Goal: Task Accomplishment & Management: Manage account settings

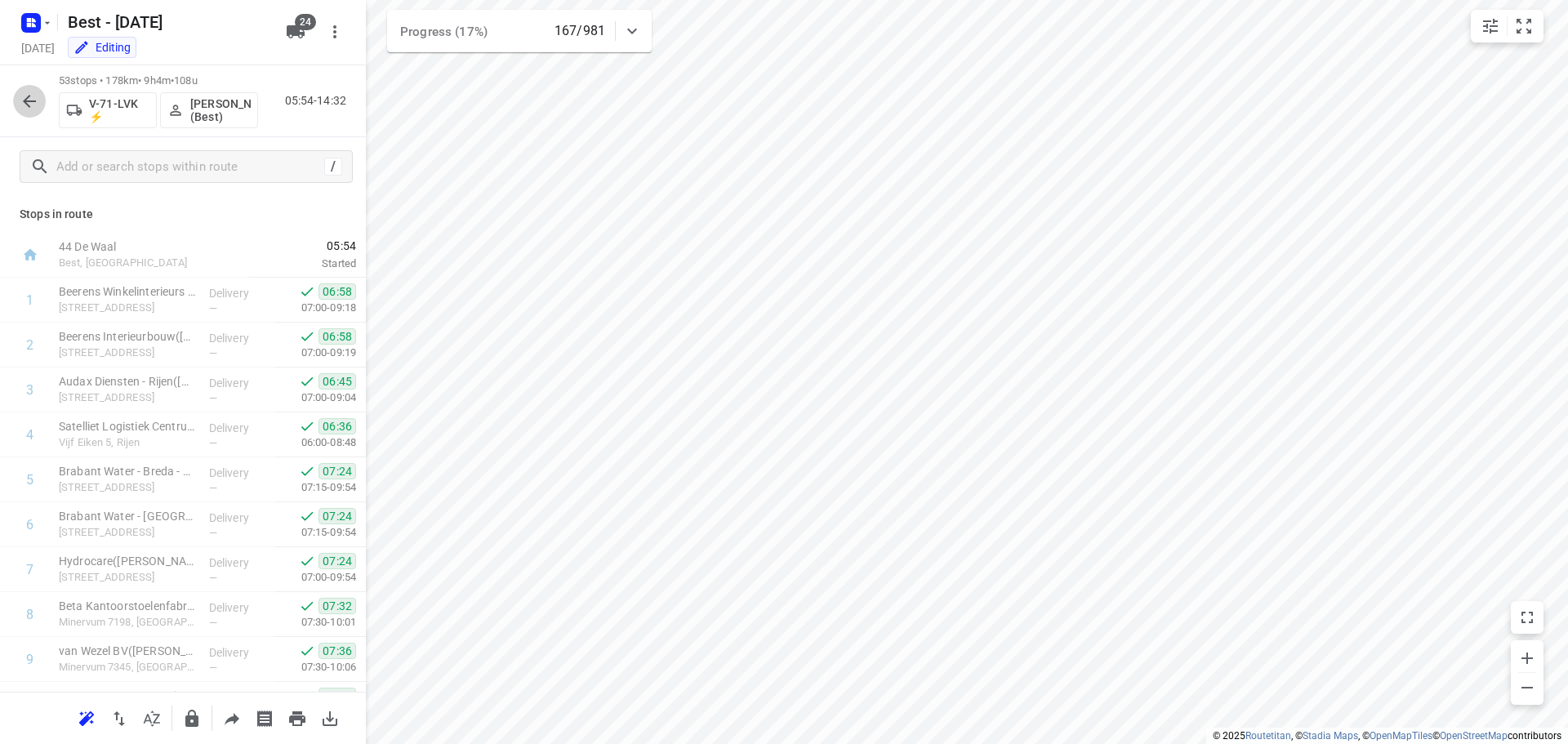
click at [37, 94] on icon "button" at bounding box center [29, 101] width 20 height 20
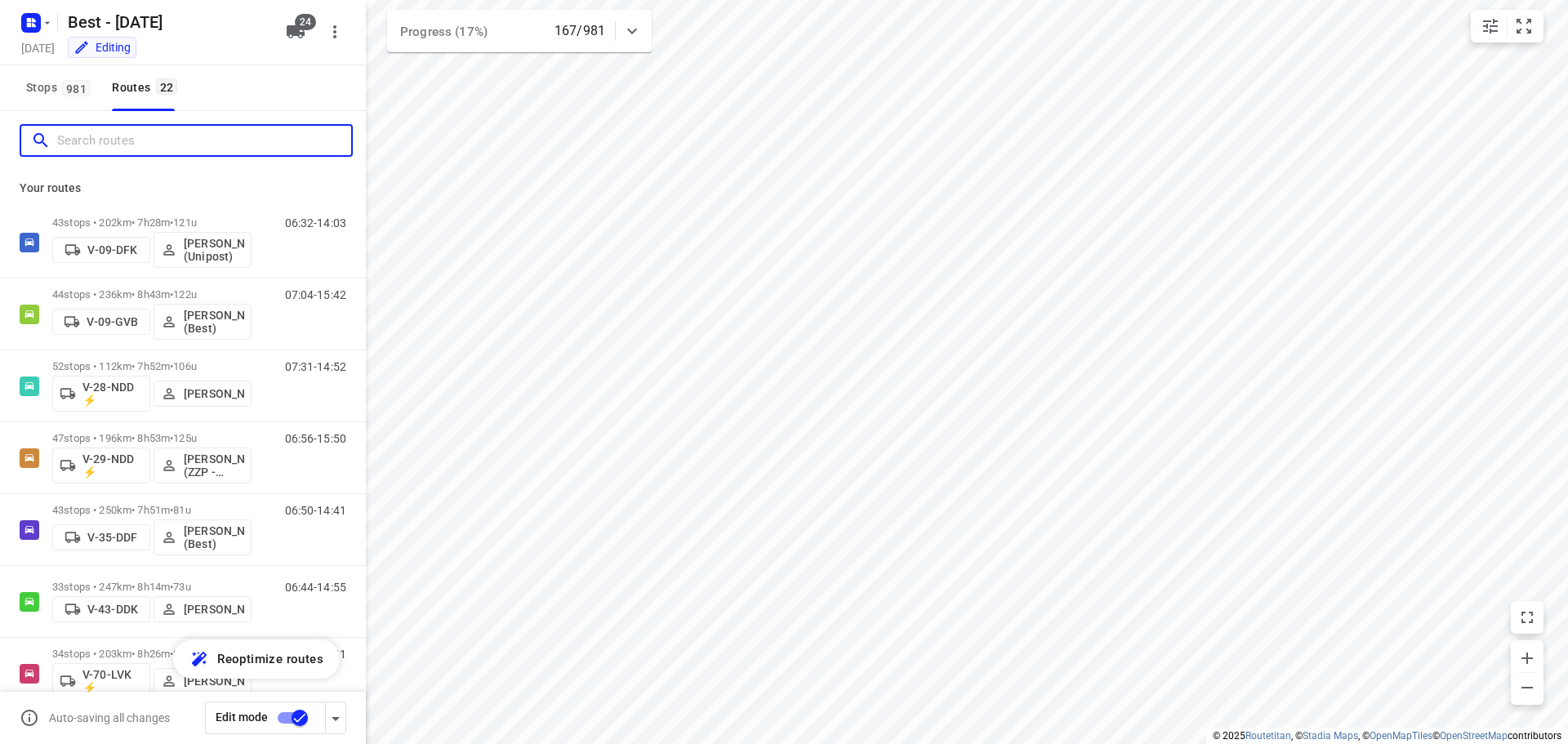
click at [112, 148] on input "Search routes" at bounding box center [204, 140] width 294 height 25
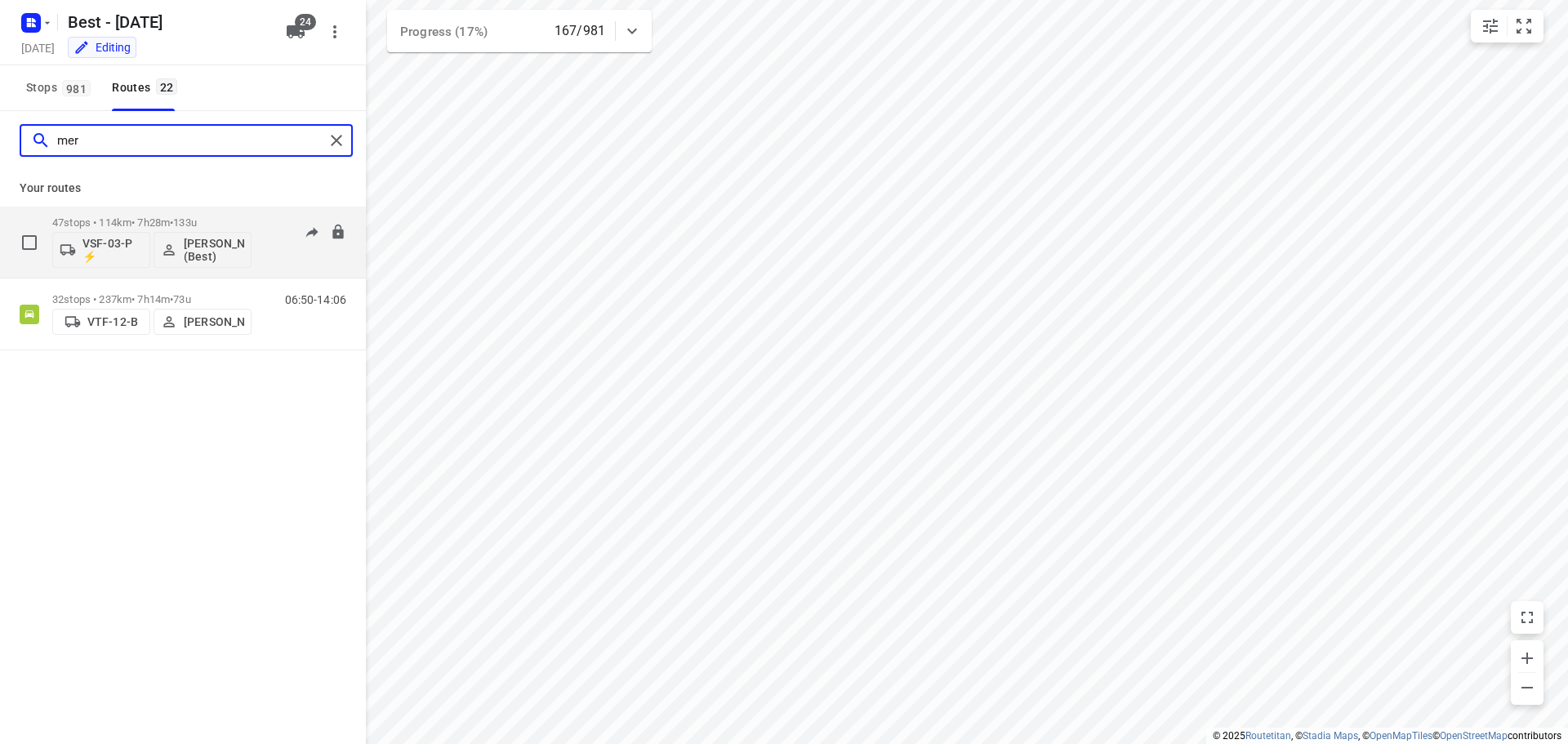
type input "mer"
click at [151, 218] on p "47 stops • 114km • 7h28m • 133u" at bounding box center [151, 222] width 199 height 12
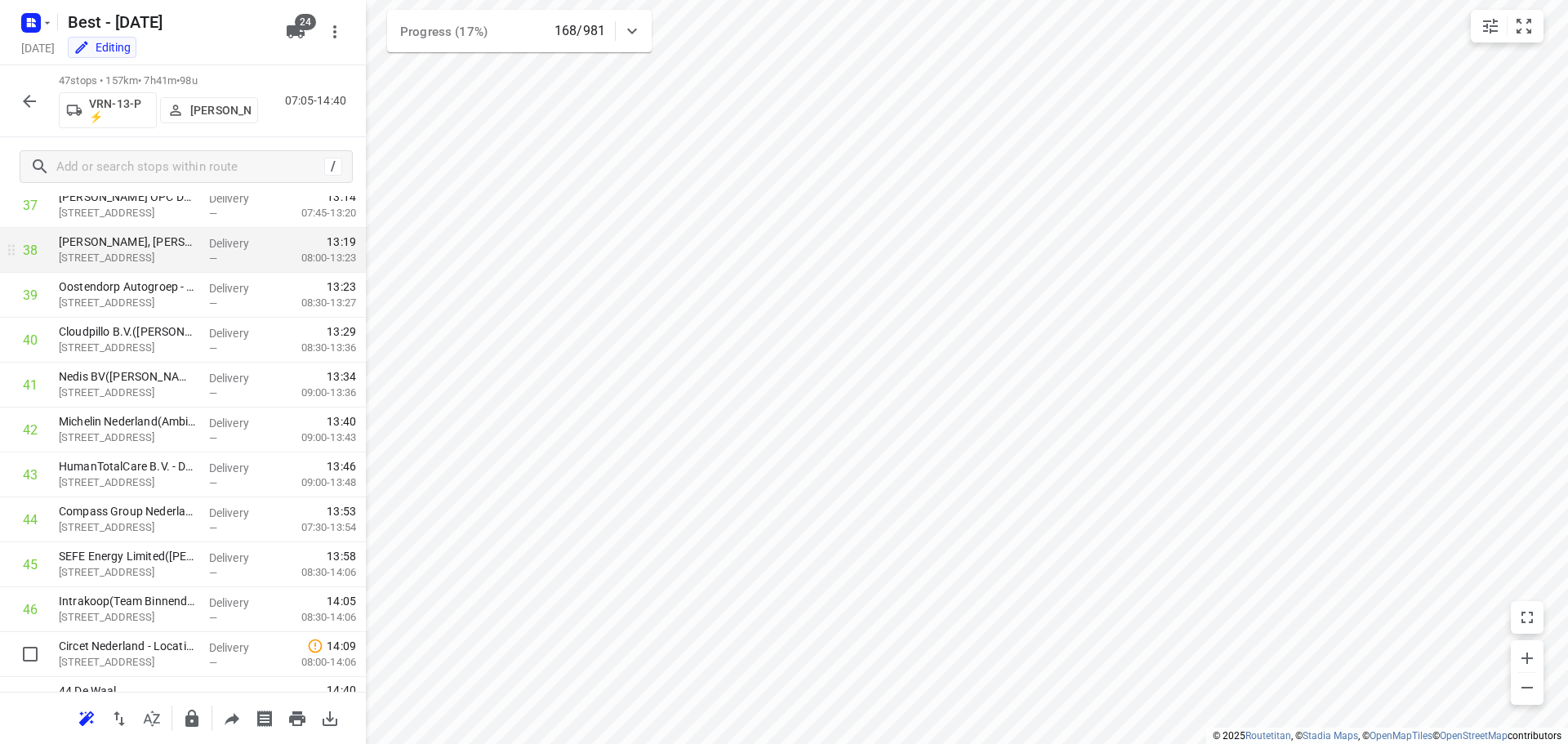
scroll to position [1741, 0]
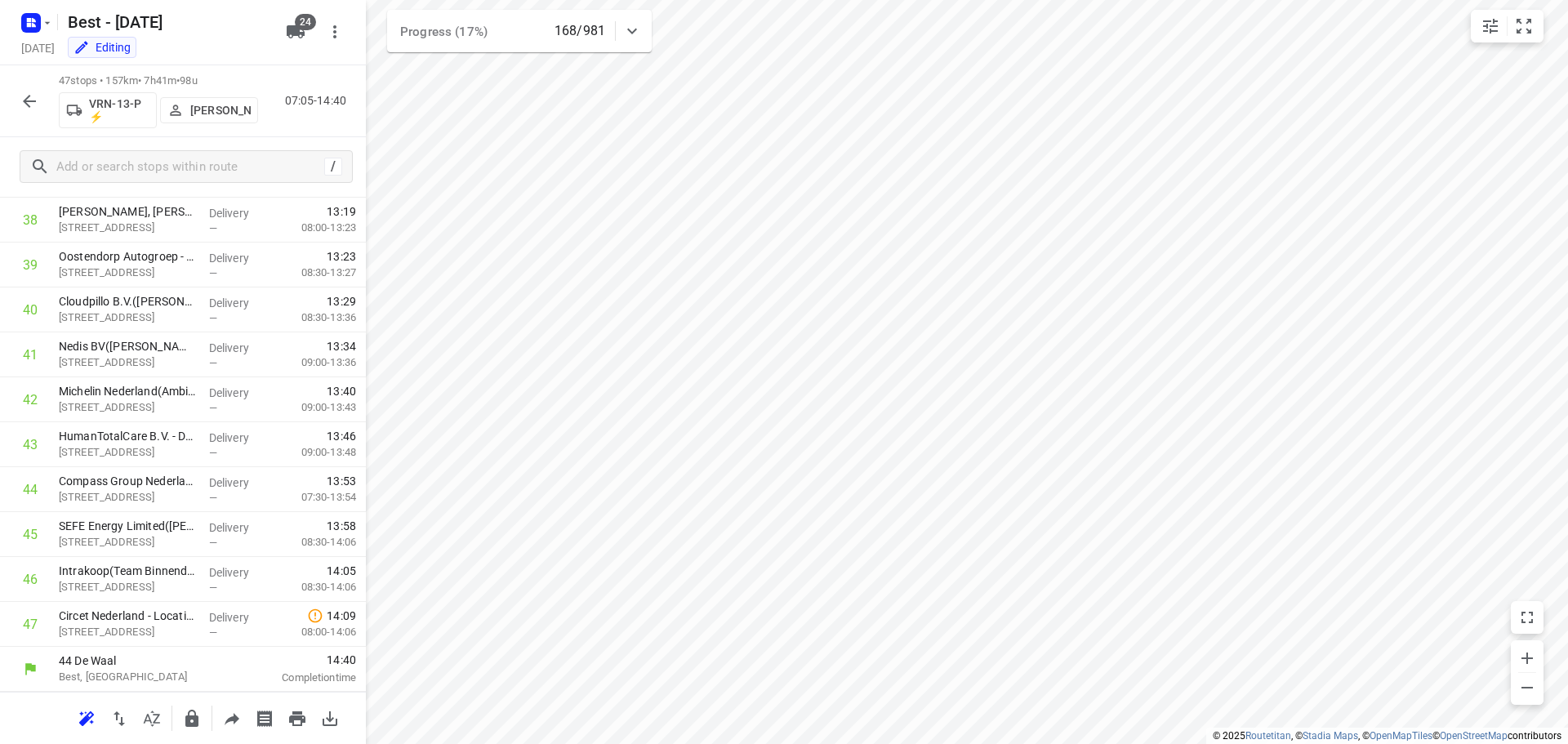
click at [36, 113] on button "button" at bounding box center [29, 101] width 33 height 33
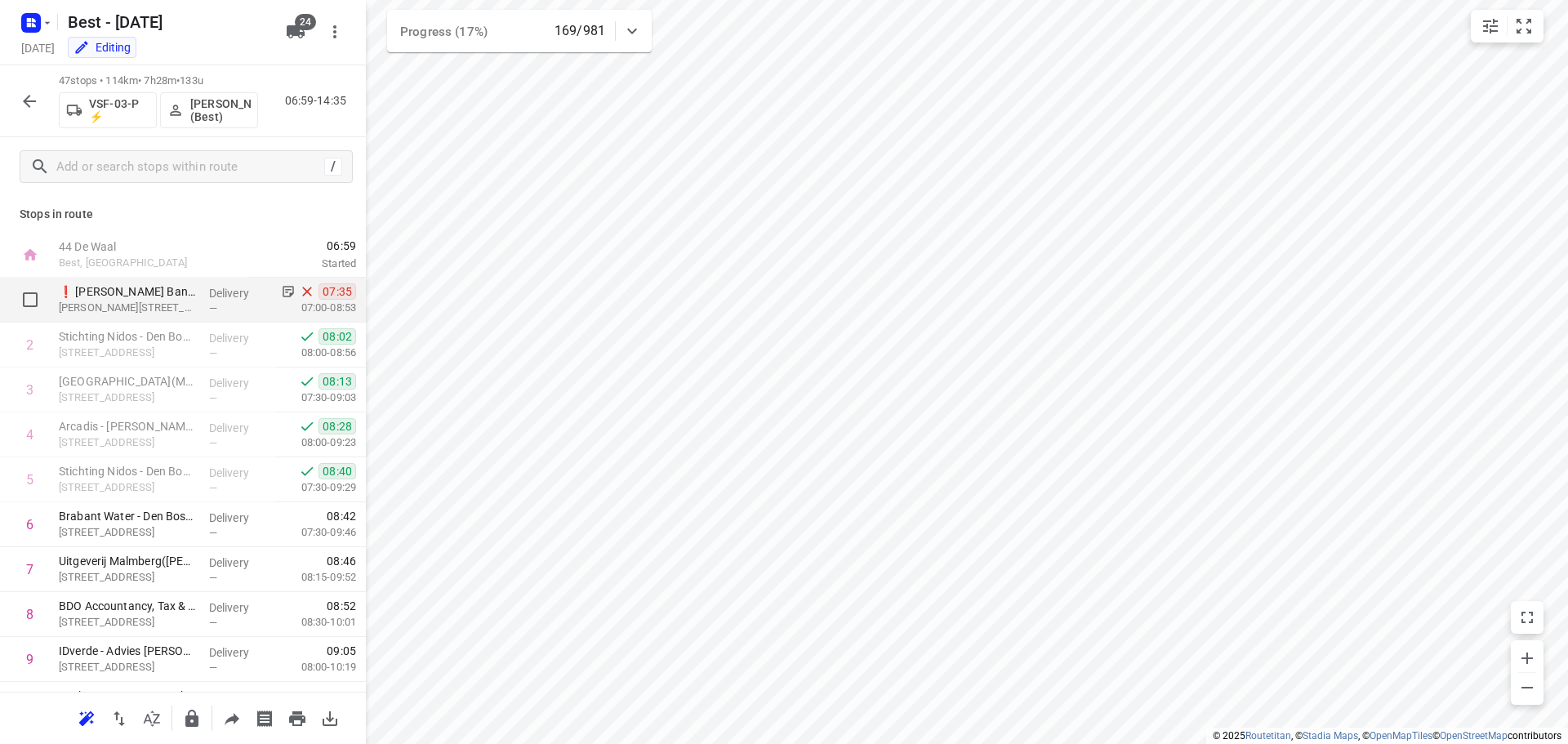
click at [210, 293] on p "Delivery" at bounding box center [239, 293] width 61 height 16
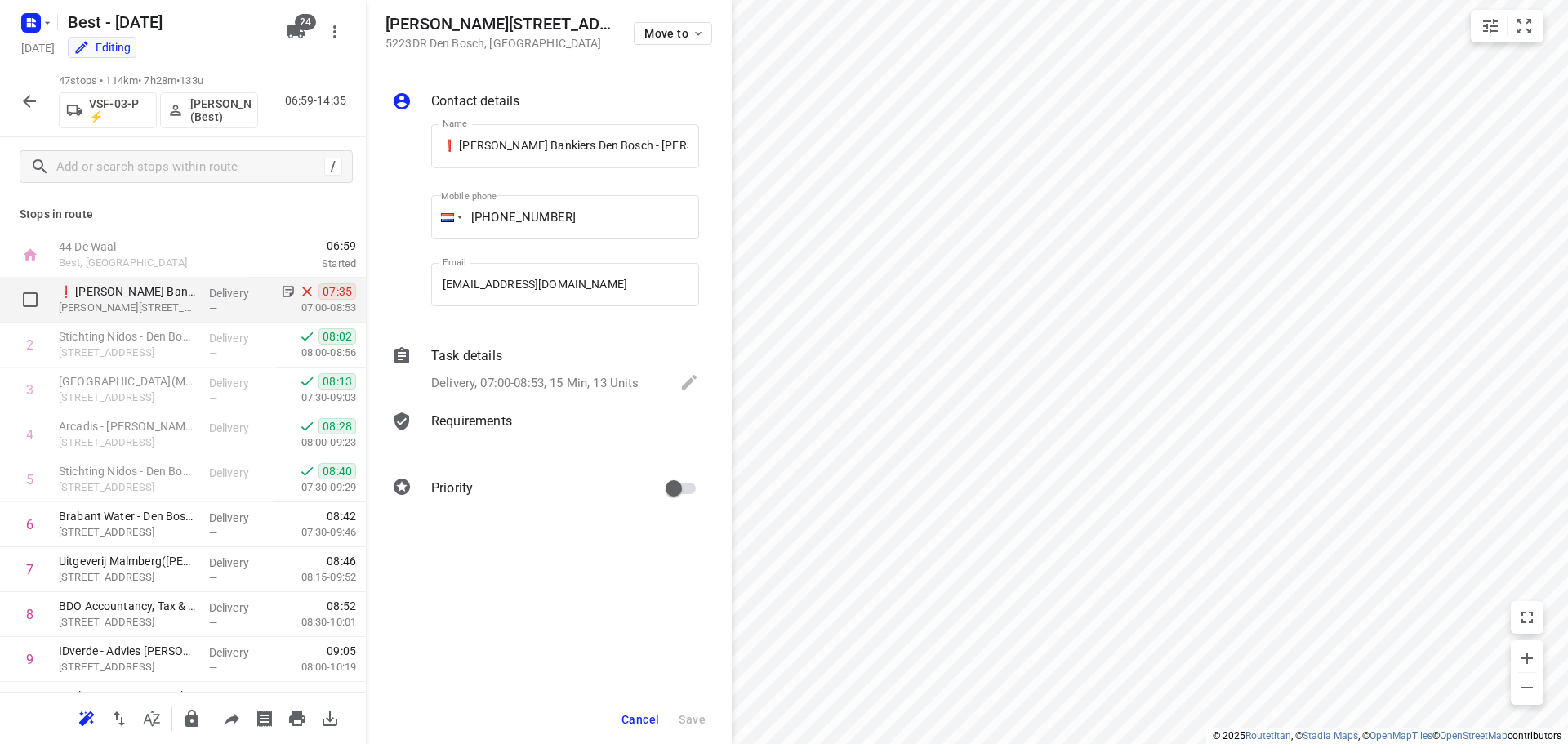
scroll to position [0, 218]
click at [186, 305] on p "[PERSON_NAME][STREET_ADDRESS]" at bounding box center [127, 308] width 137 height 16
click at [498, 392] on p "Delivery, 07:00-08:53, 15 Min, 13 Units" at bounding box center [535, 383] width 209 height 19
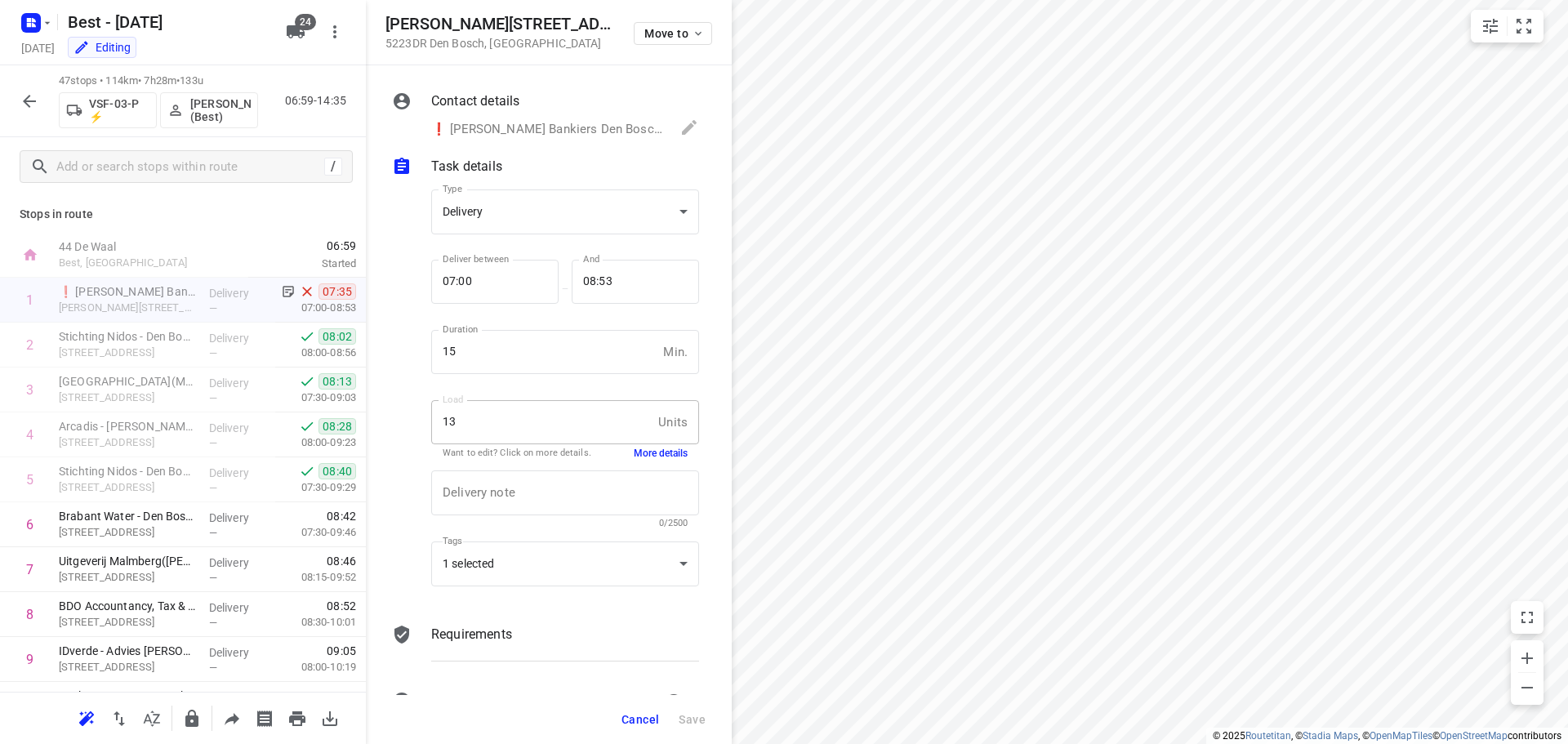
click at [664, 455] on button "More details" at bounding box center [661, 453] width 54 height 14
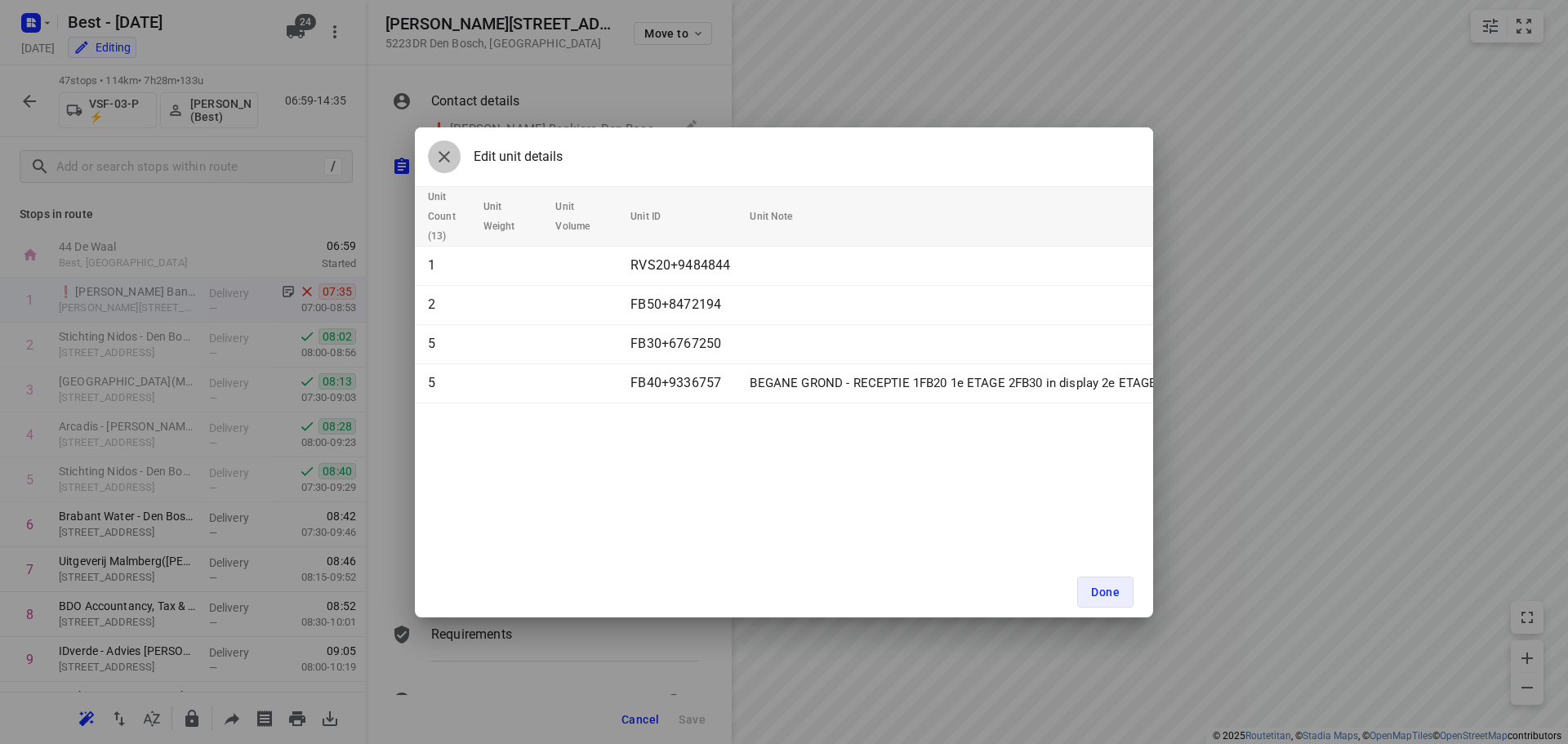
click at [459, 152] on button "button" at bounding box center [444, 156] width 33 height 33
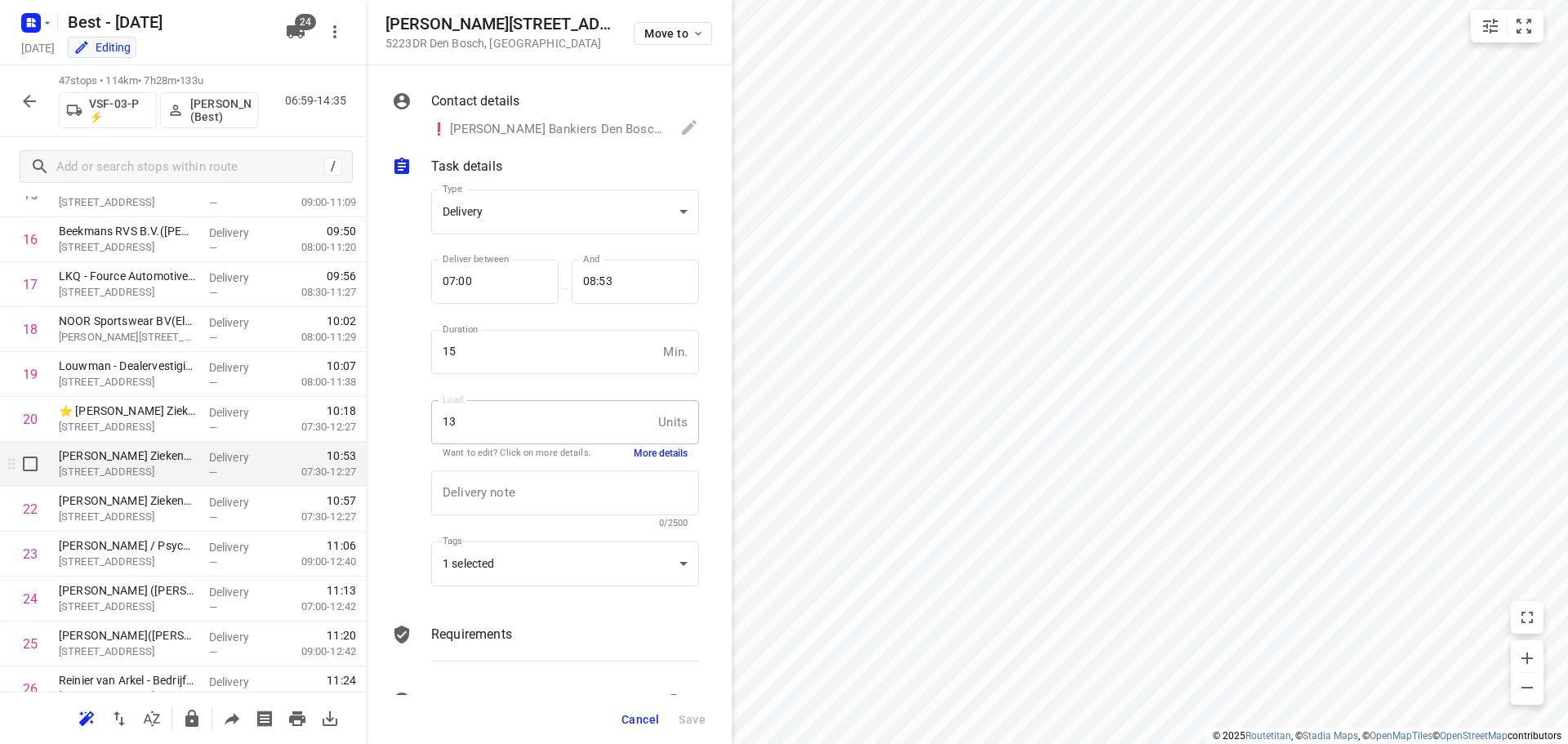
scroll to position [735, 0]
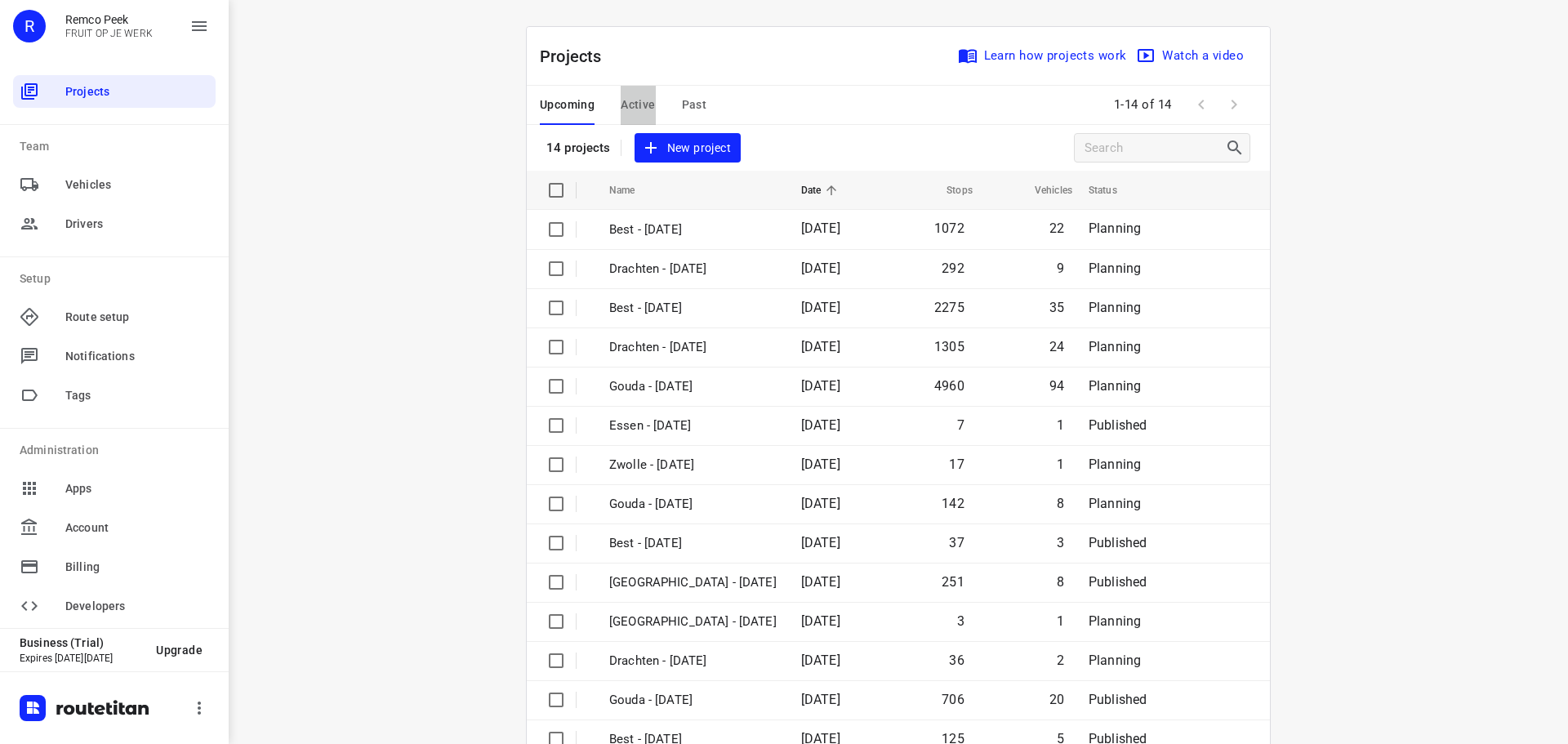
click at [629, 105] on span "Active" at bounding box center [638, 105] width 35 height 21
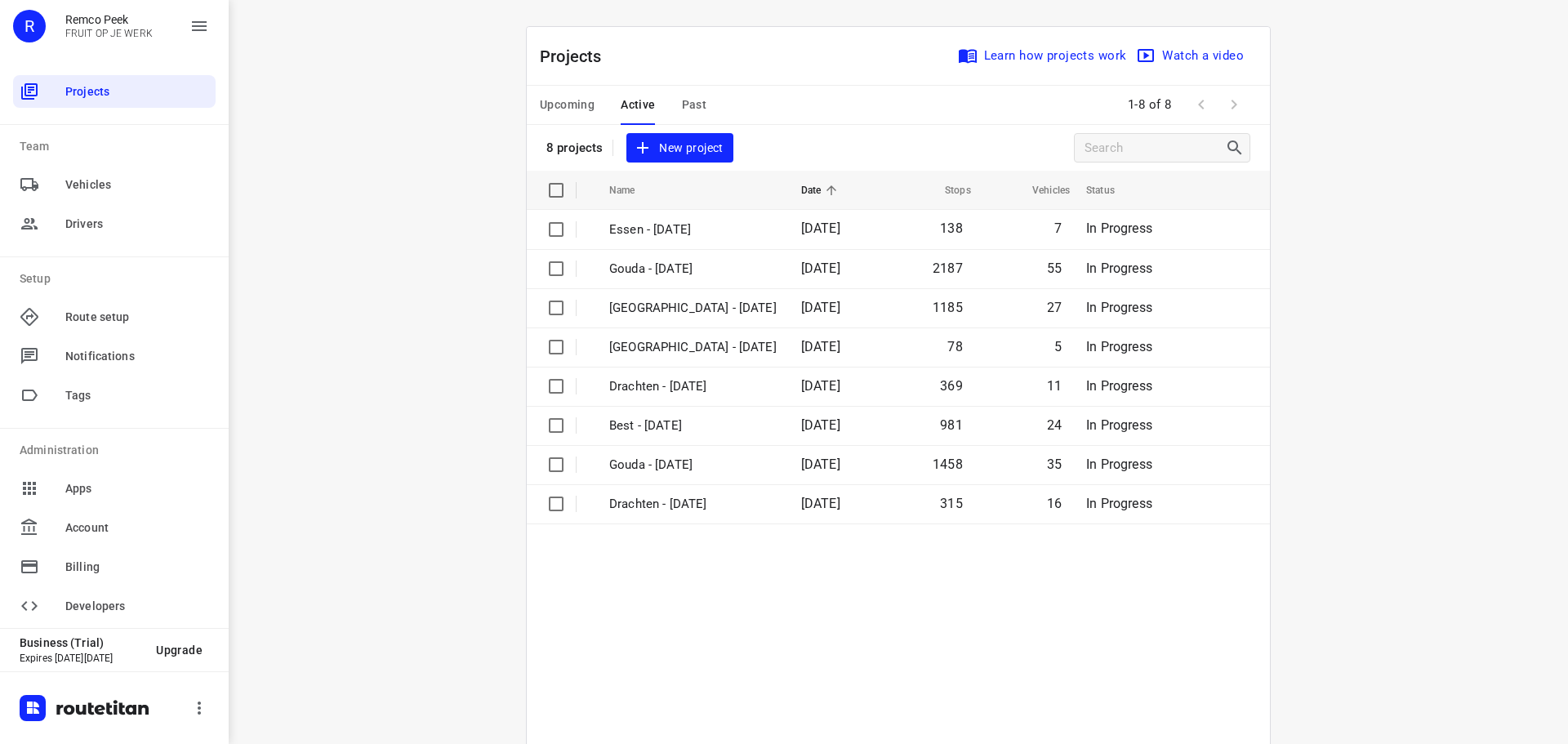
click at [685, 113] on span "Past" at bounding box center [694, 105] width 25 height 21
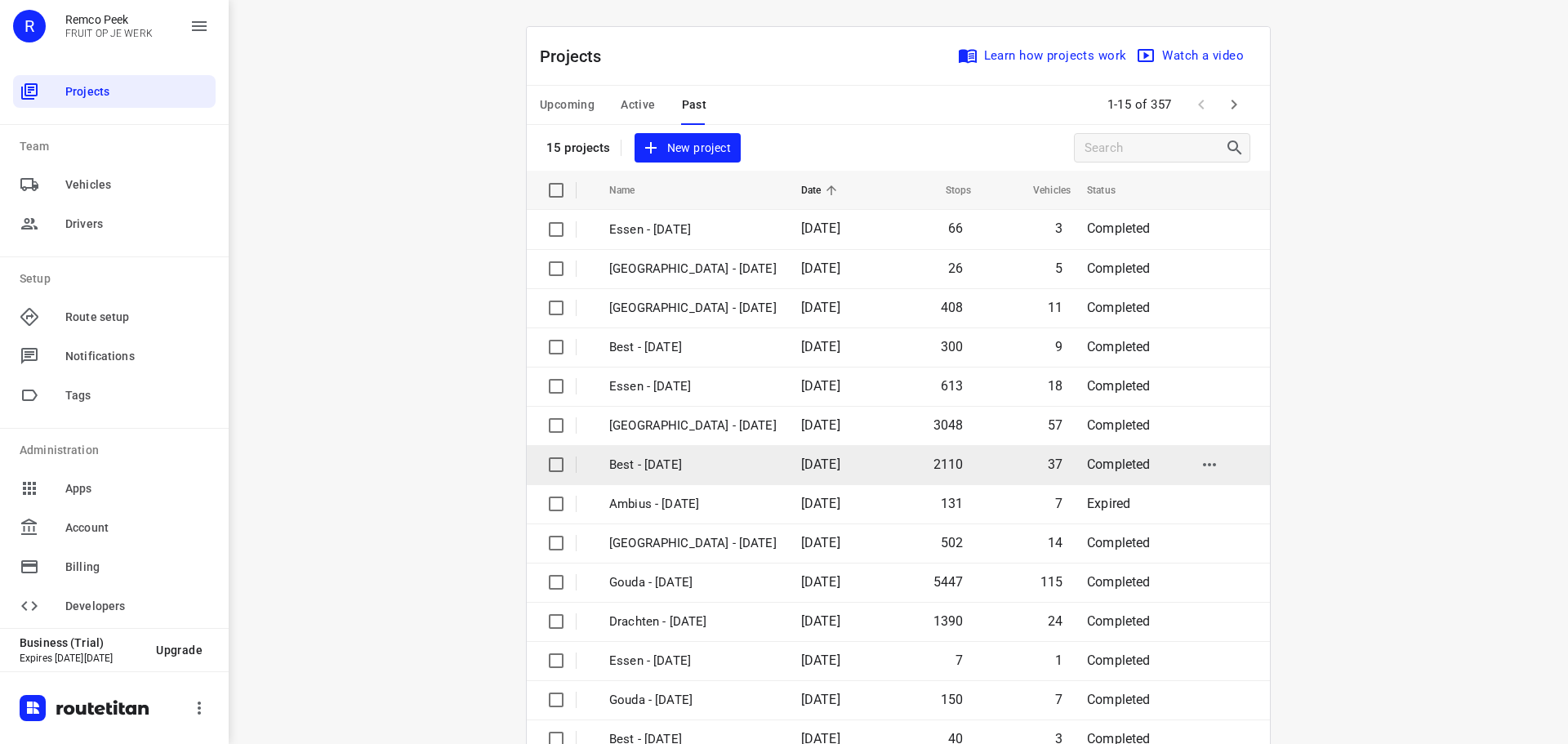
click at [642, 455] on p "Best - [DATE]" at bounding box center [693, 465] width 167 height 19
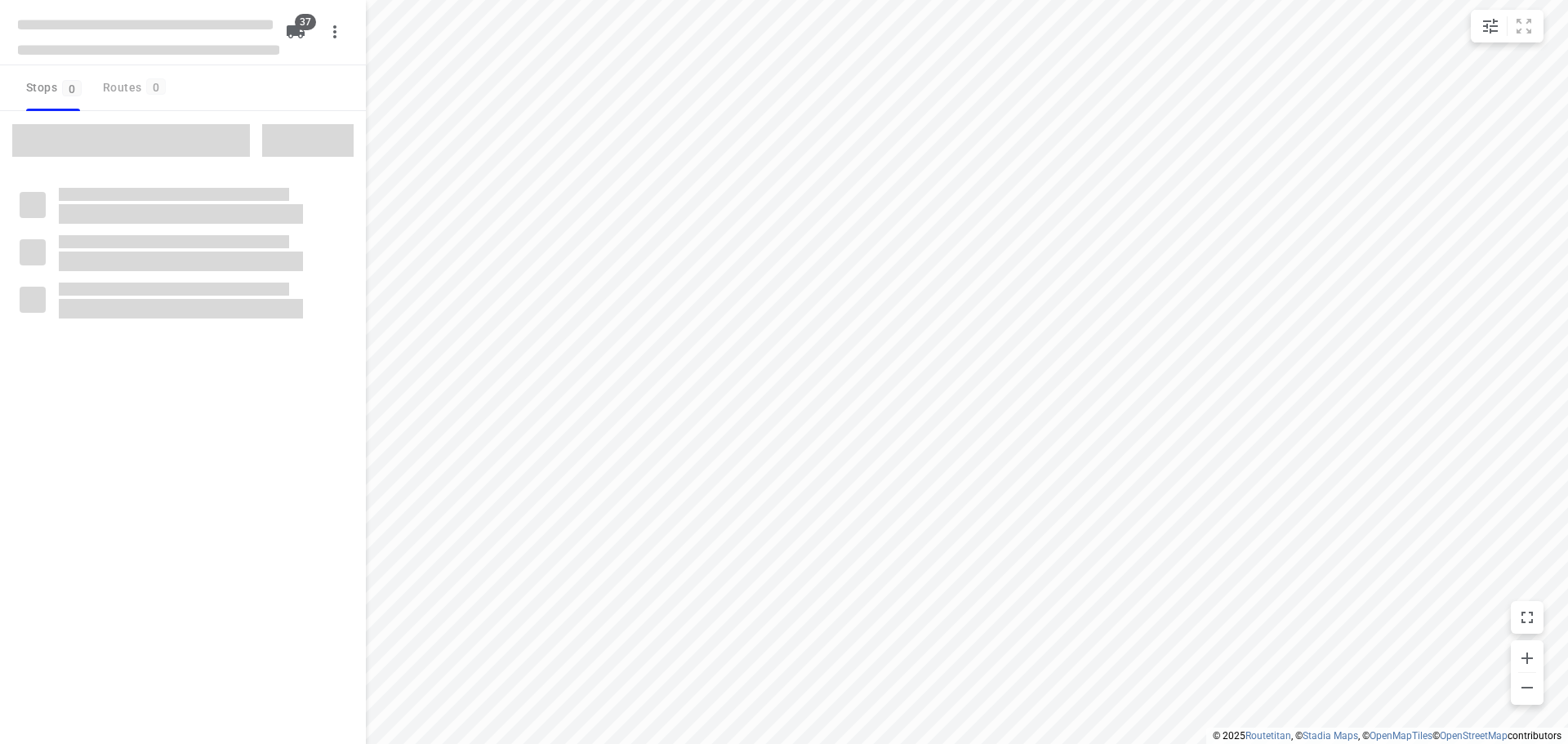
checkbox input "true"
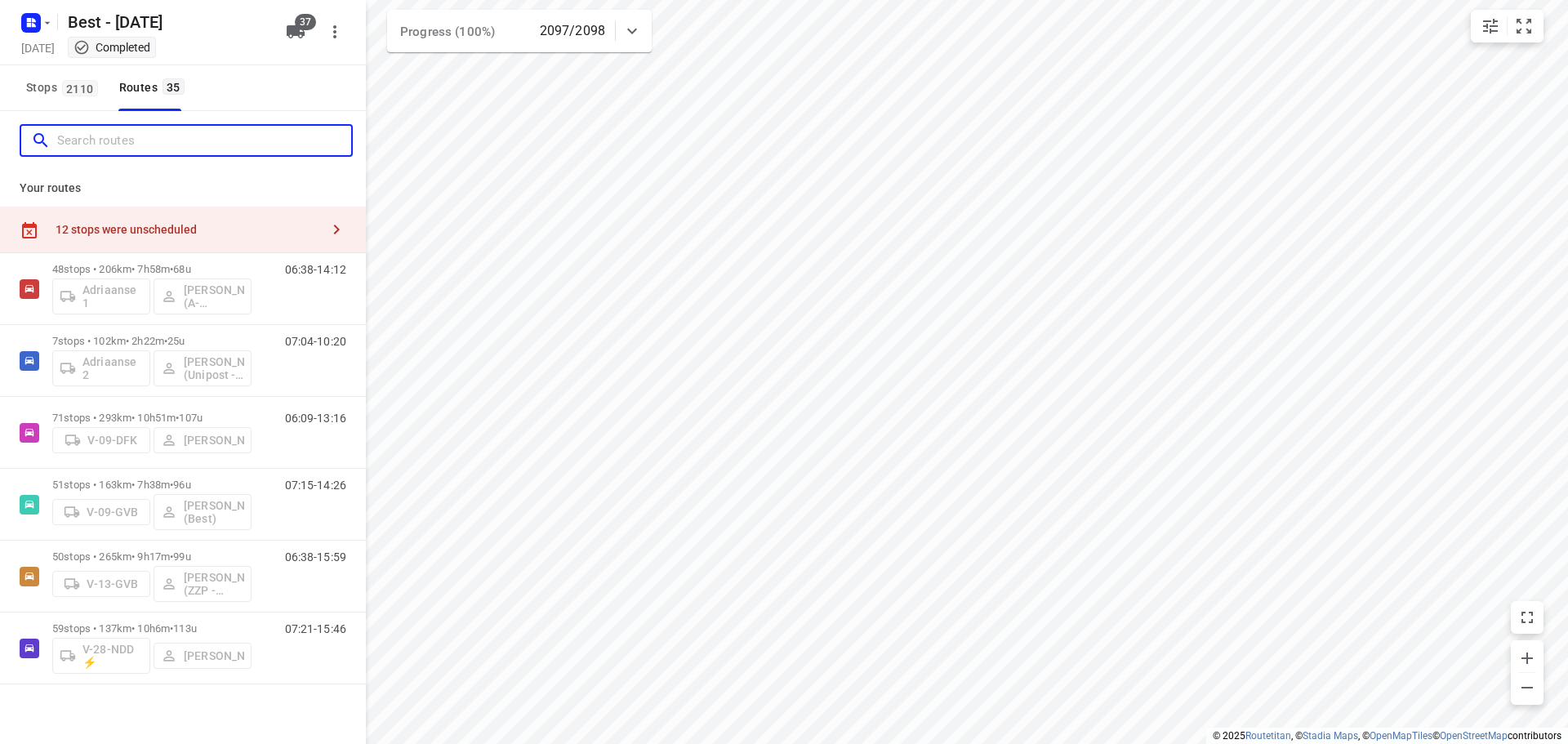
drag, startPoint x: 133, startPoint y: 129, endPoint x: 144, endPoint y: 150, distance: 23.7
click at [141, 148] on input "Search routes" at bounding box center [204, 140] width 294 height 25
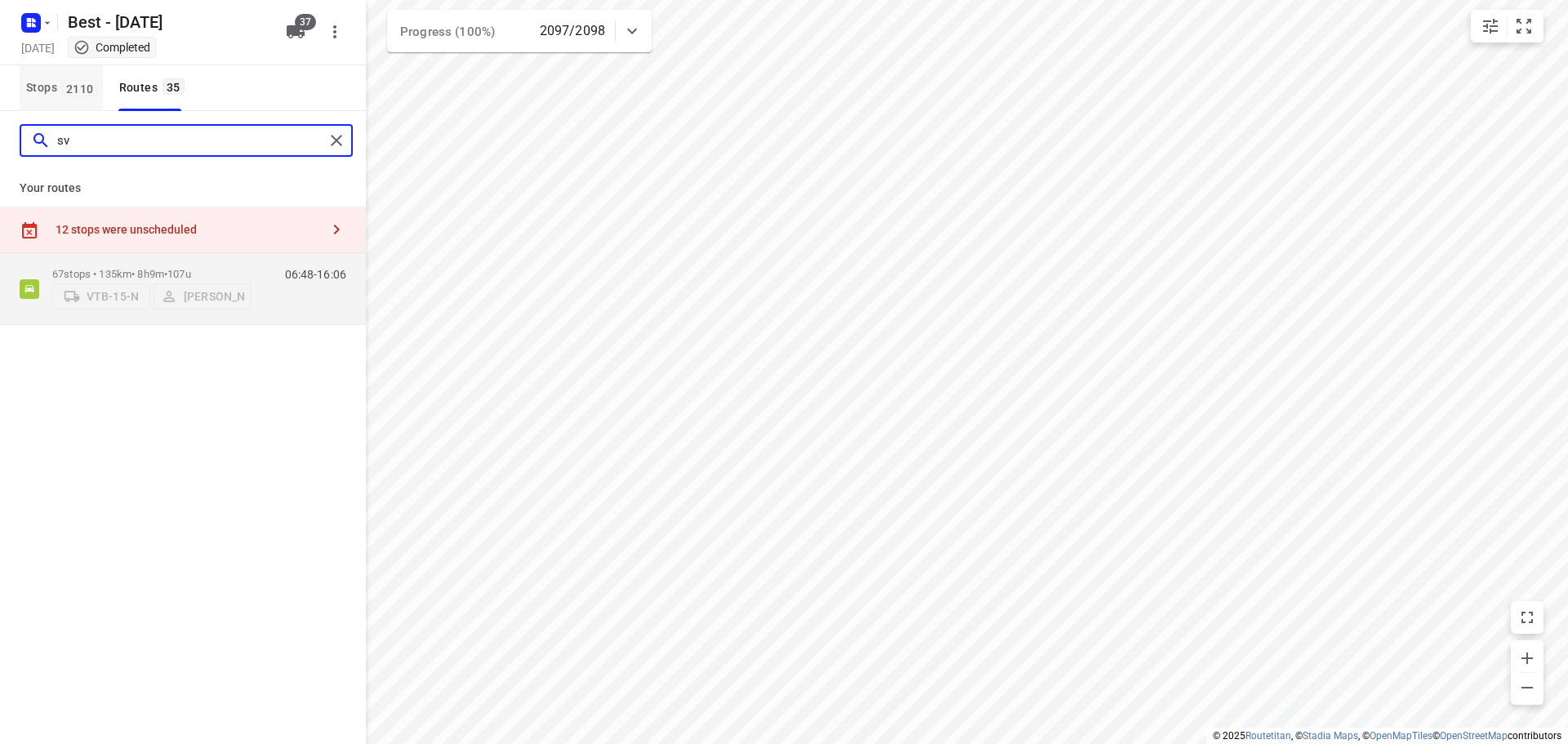
type input "sv"
click at [83, 107] on button "Stops 2110" at bounding box center [61, 88] width 83 height 46
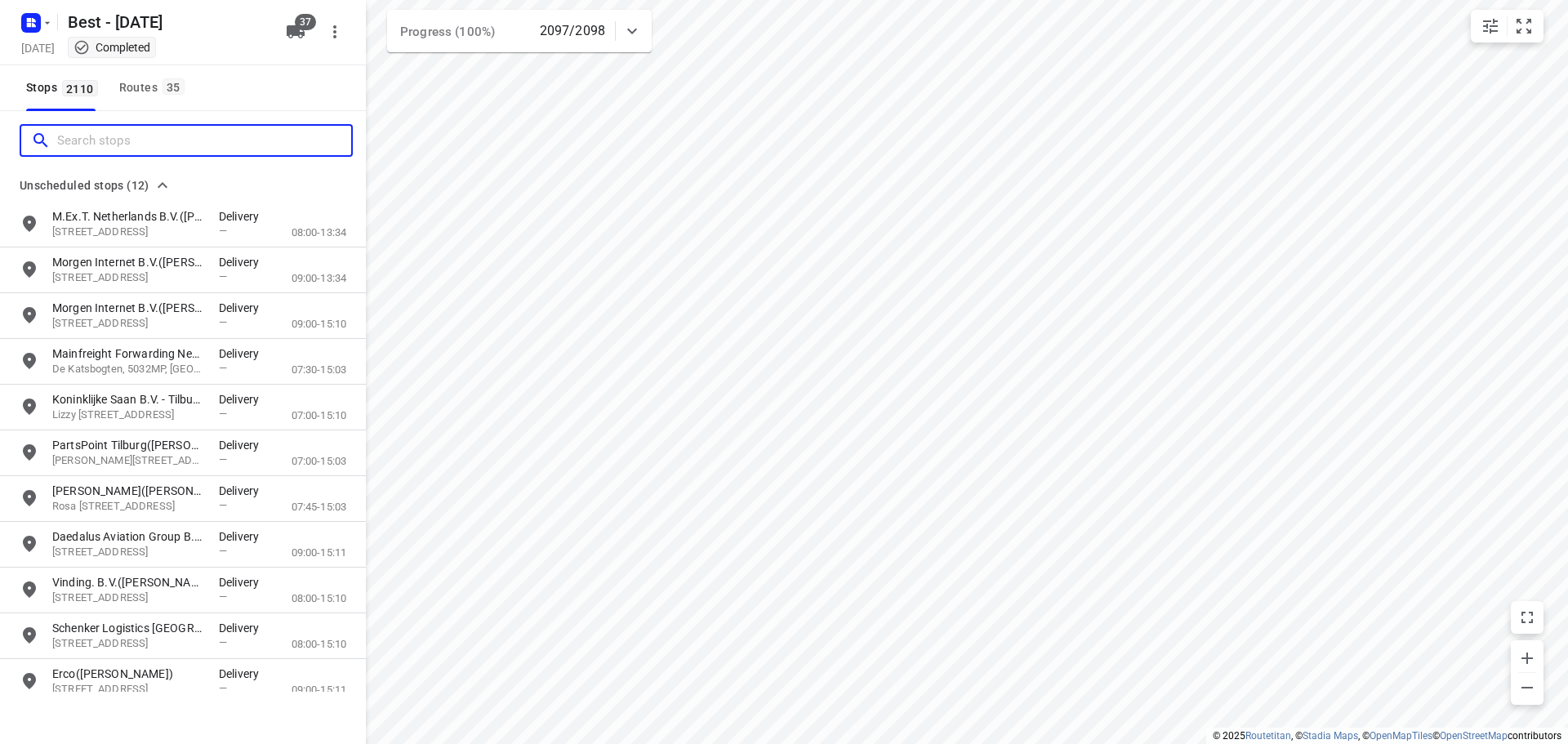
click at [104, 146] on input "Search stops" at bounding box center [204, 140] width 294 height 25
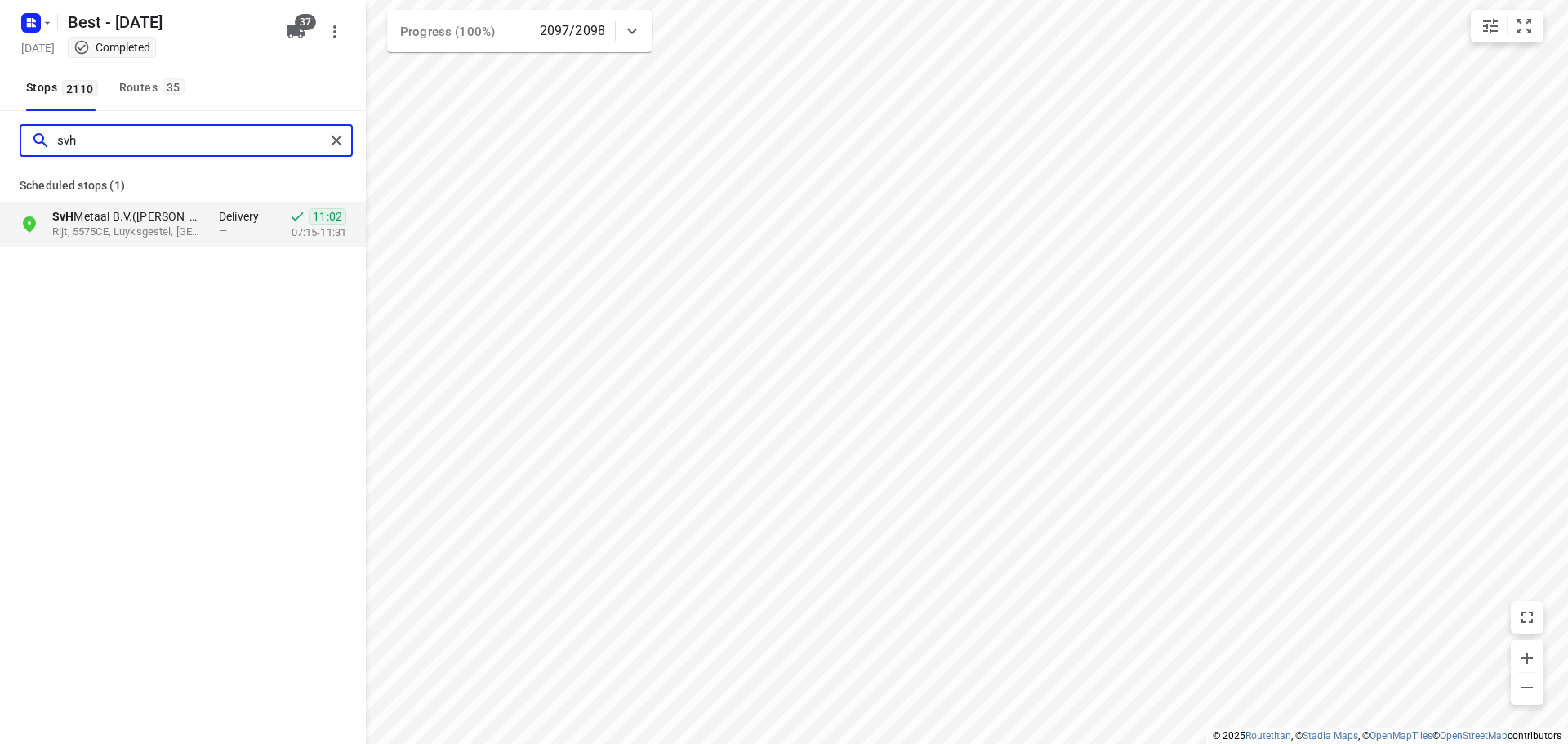
type input "svh"
click at [153, 224] on p "Rijt, 5575CE, Luyksgestel, [GEOGRAPHIC_DATA]" at bounding box center [127, 232] width 151 height 16
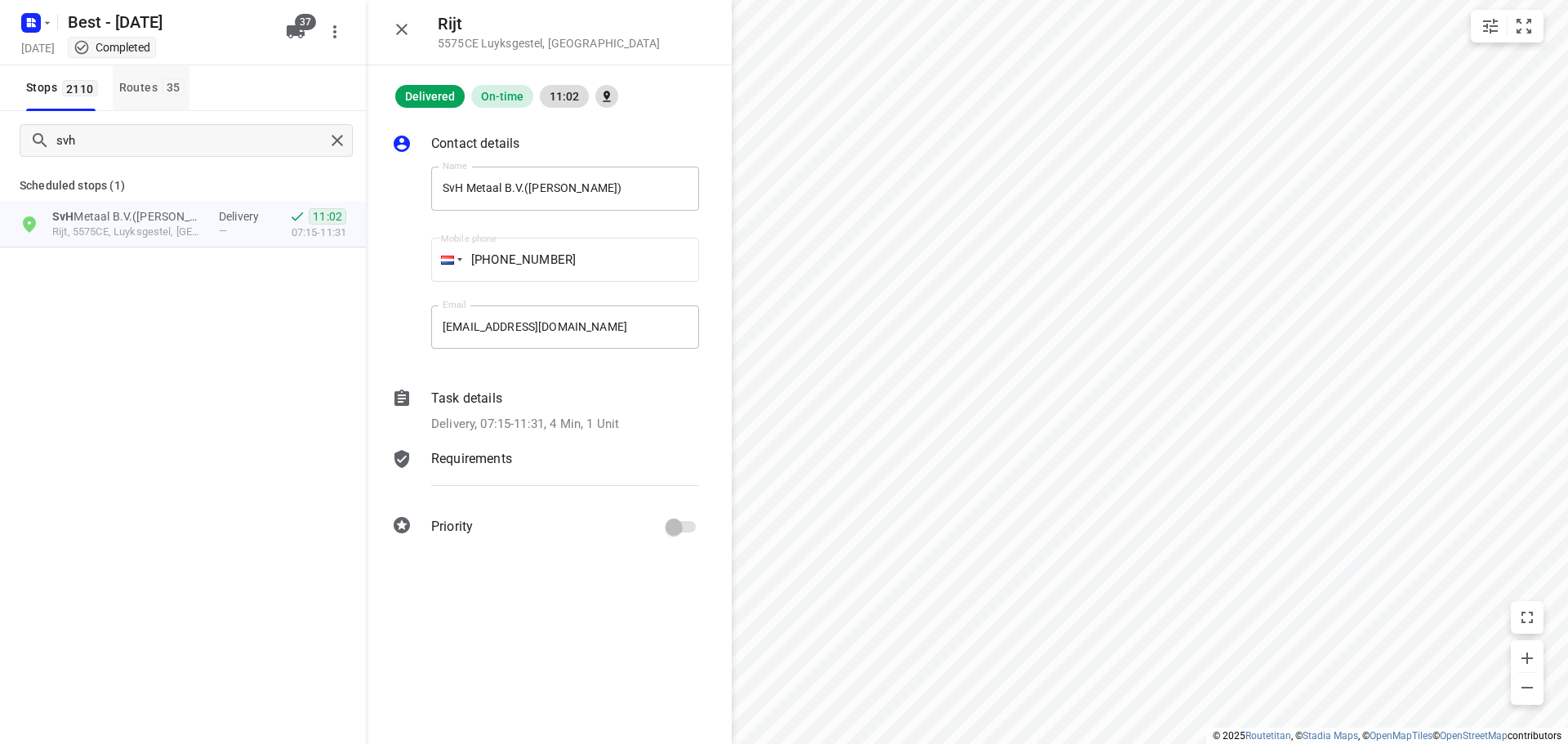
click at [148, 85] on div "Routes 35" at bounding box center [154, 88] width 70 height 21
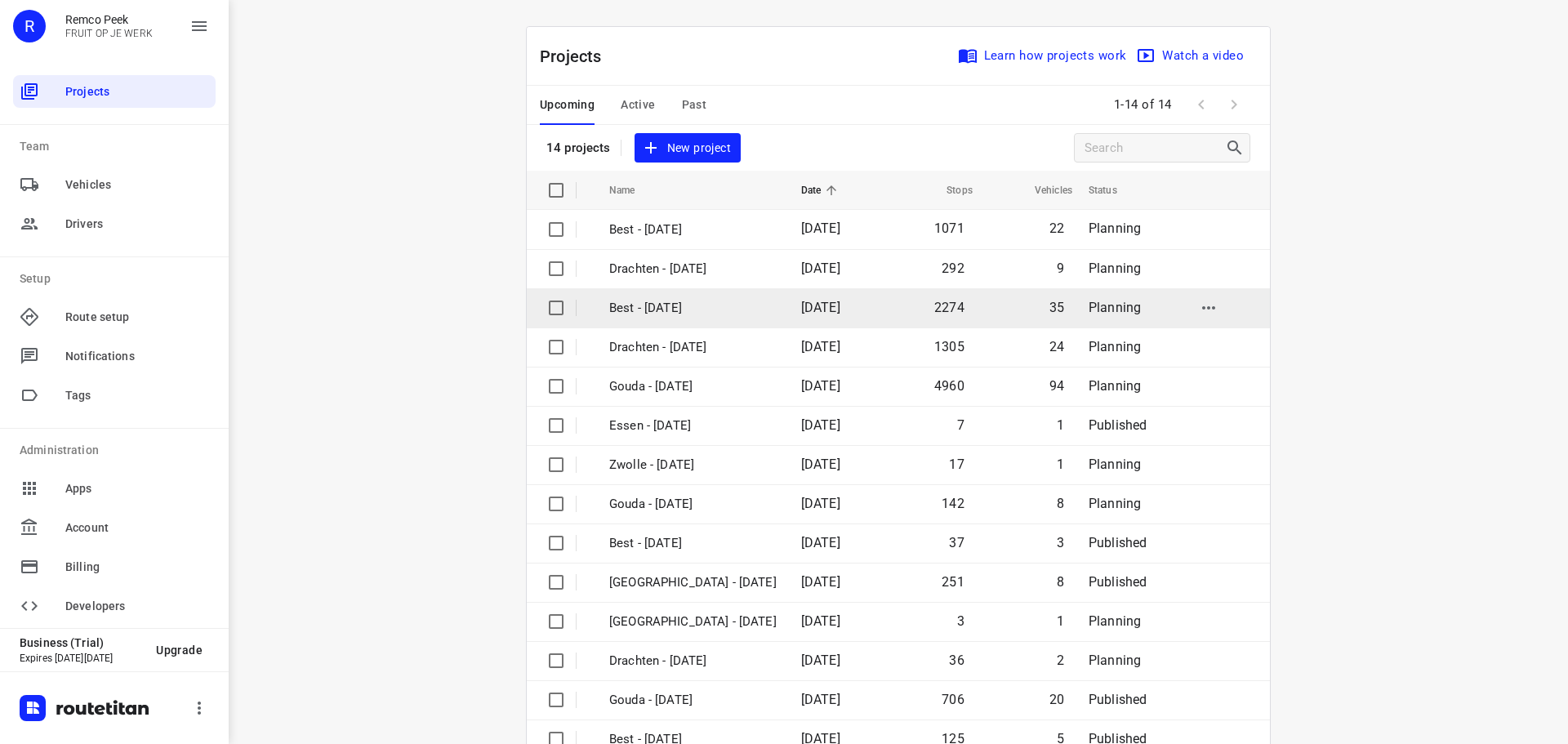
click at [682, 315] on p "Best - [DATE]" at bounding box center [693, 308] width 167 height 19
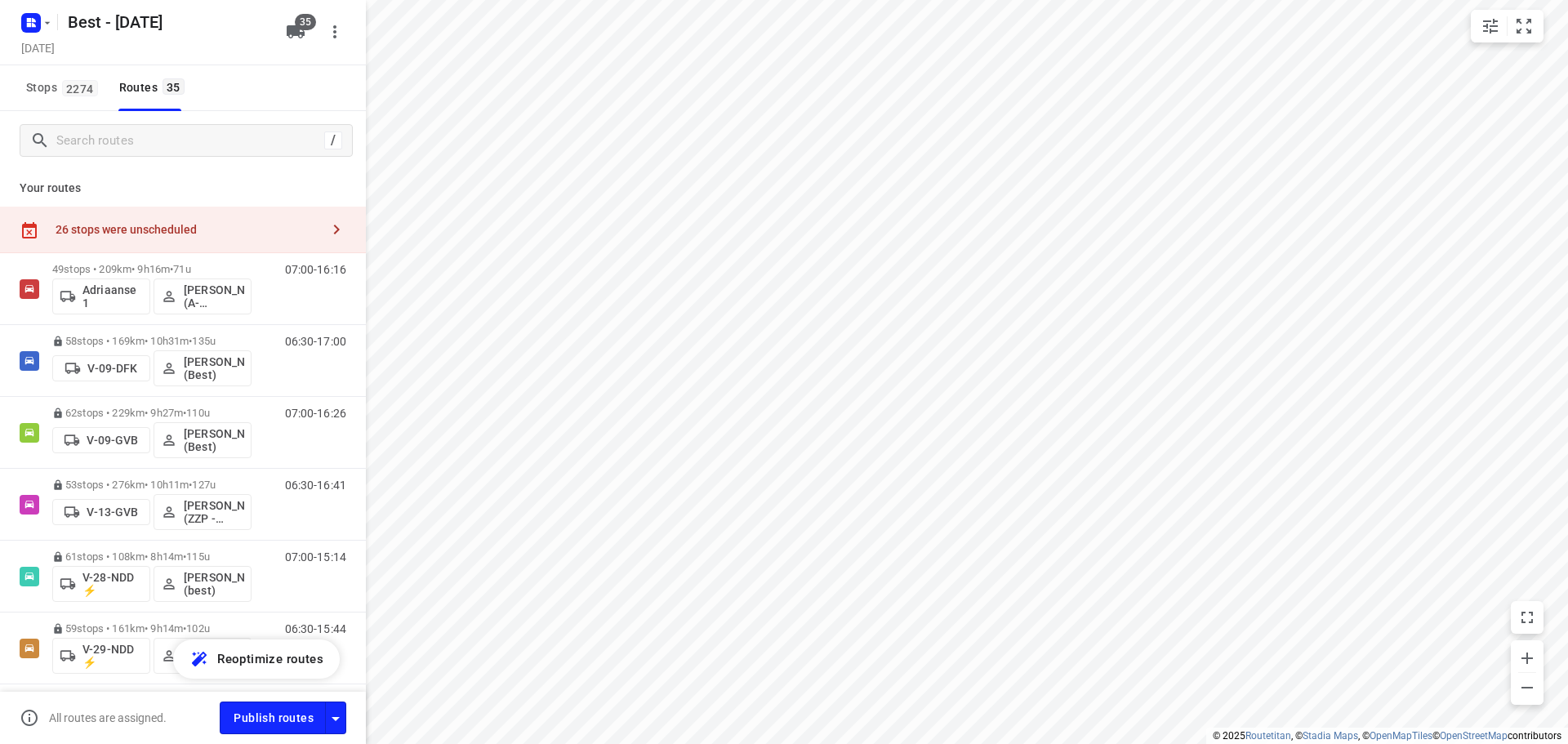
checkbox input "true"
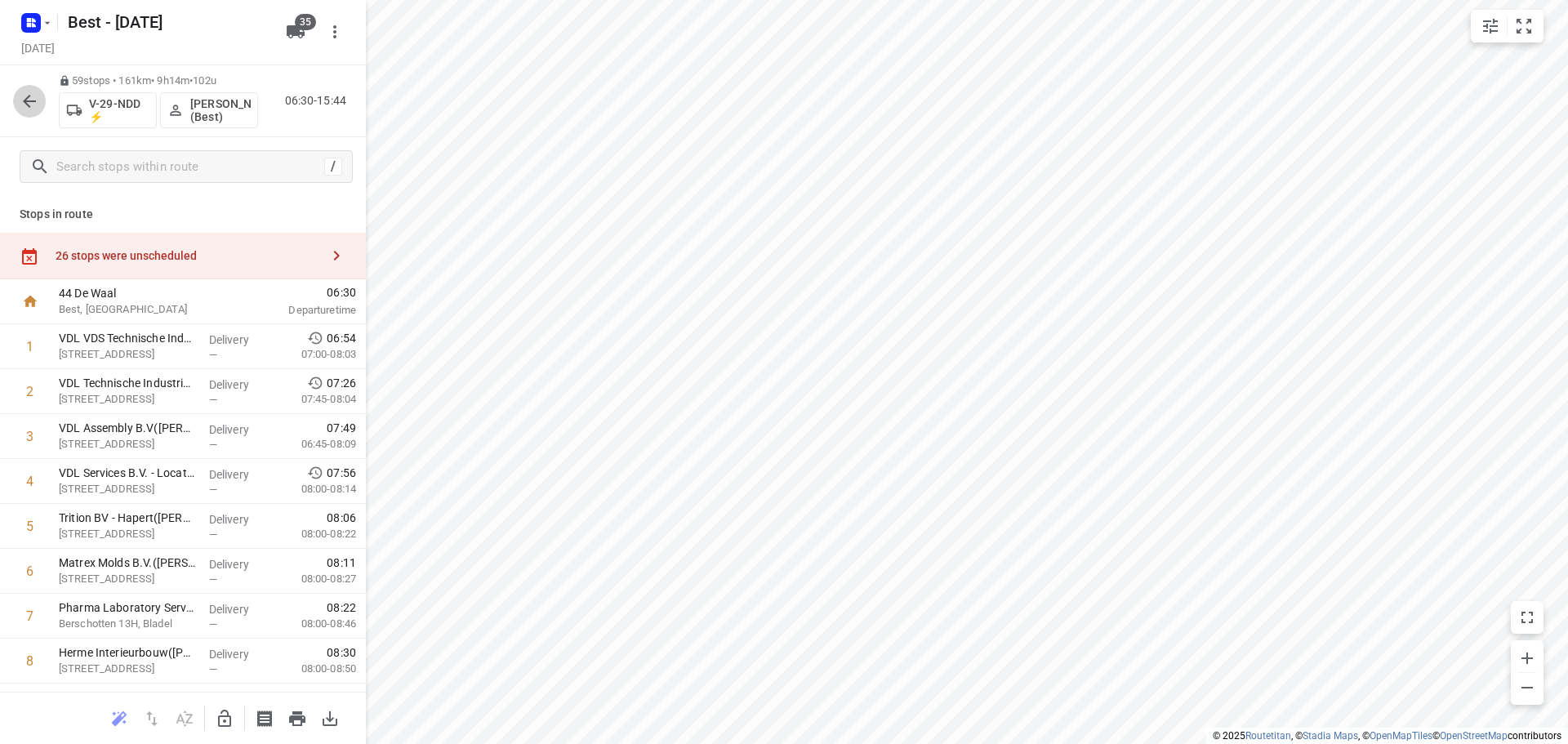
click at [29, 100] on icon "button" at bounding box center [29, 101] width 13 height 13
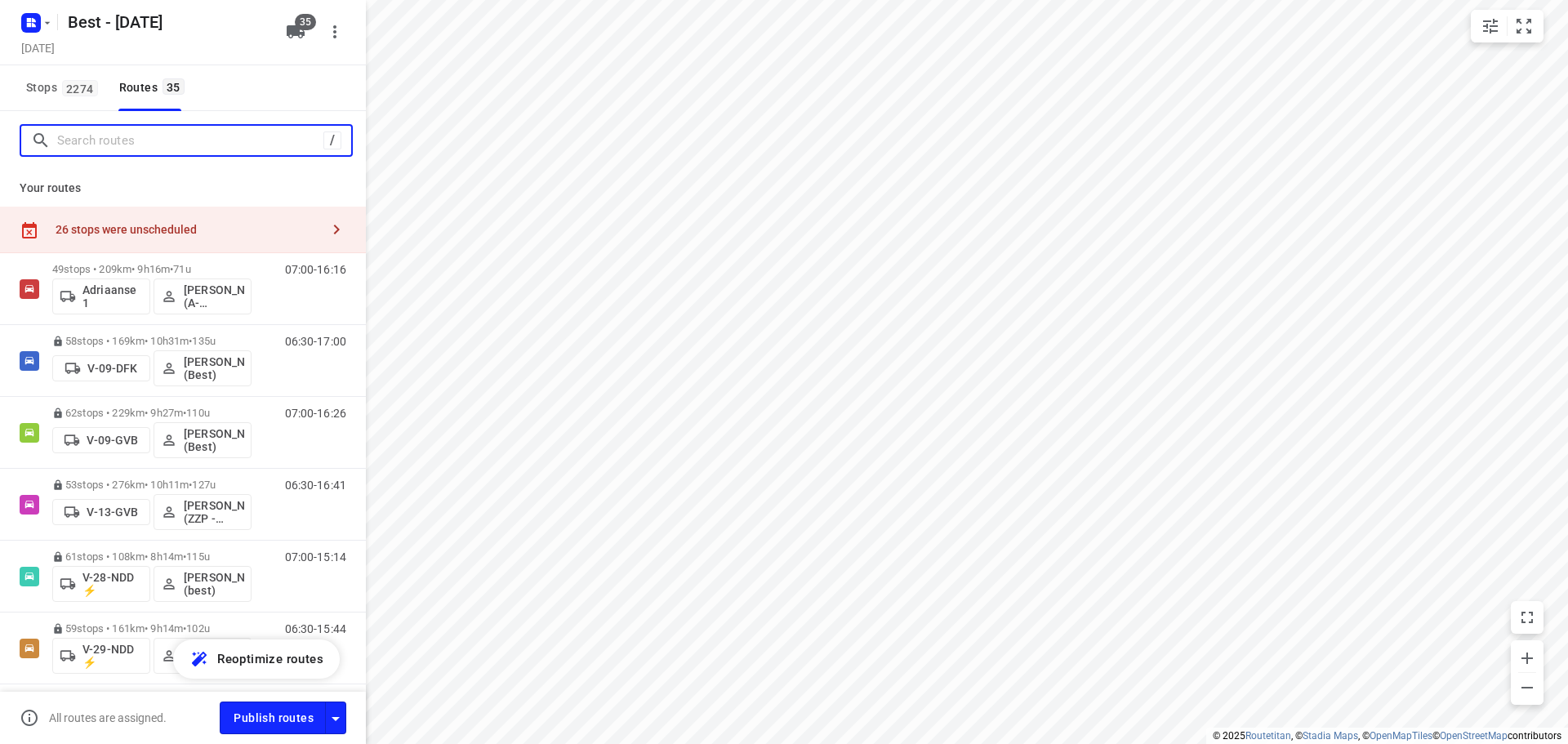
click at [158, 146] on input "Search routes" at bounding box center [190, 140] width 266 height 25
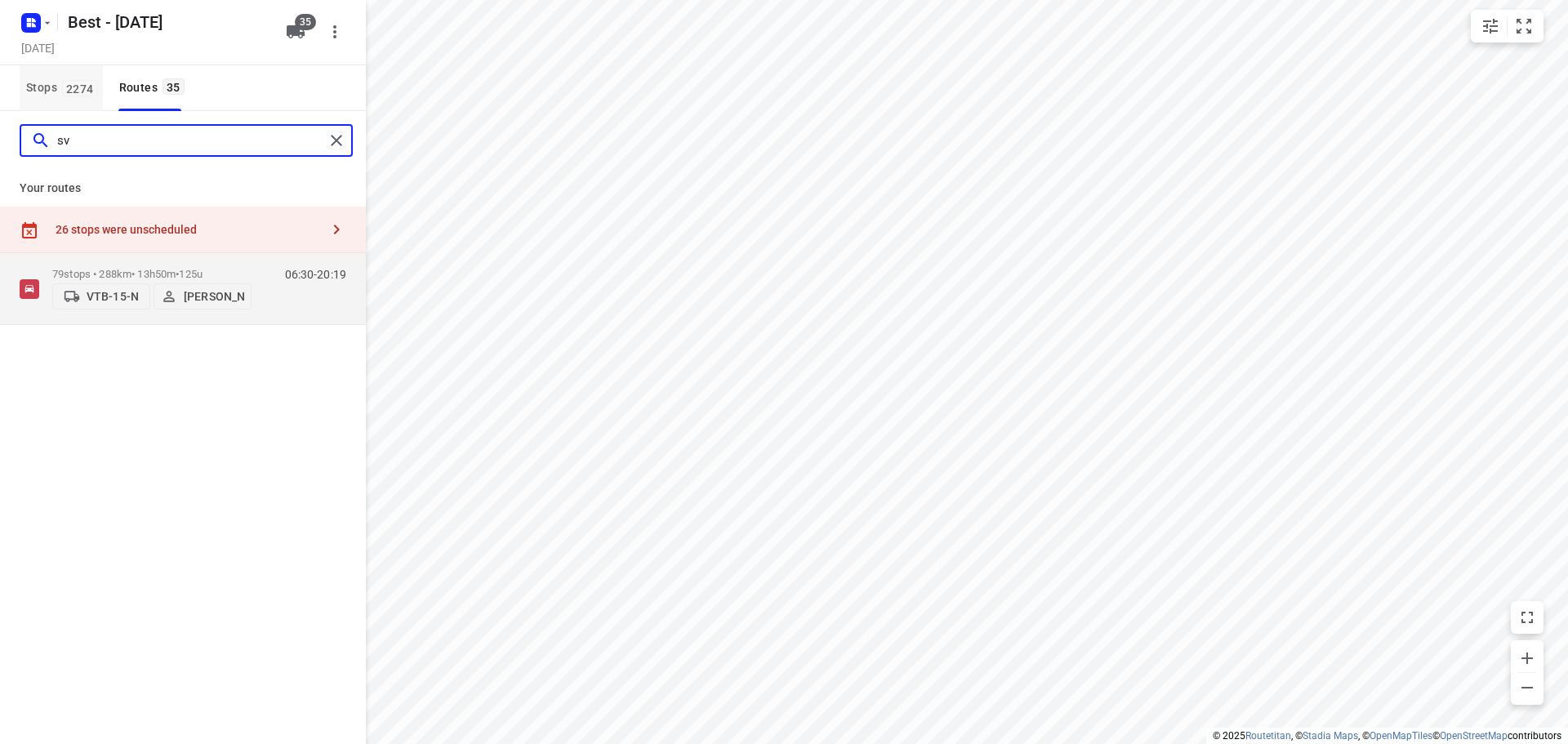
type input "sv"
click at [59, 90] on span "Stops 2274" at bounding box center [65, 88] width 77 height 21
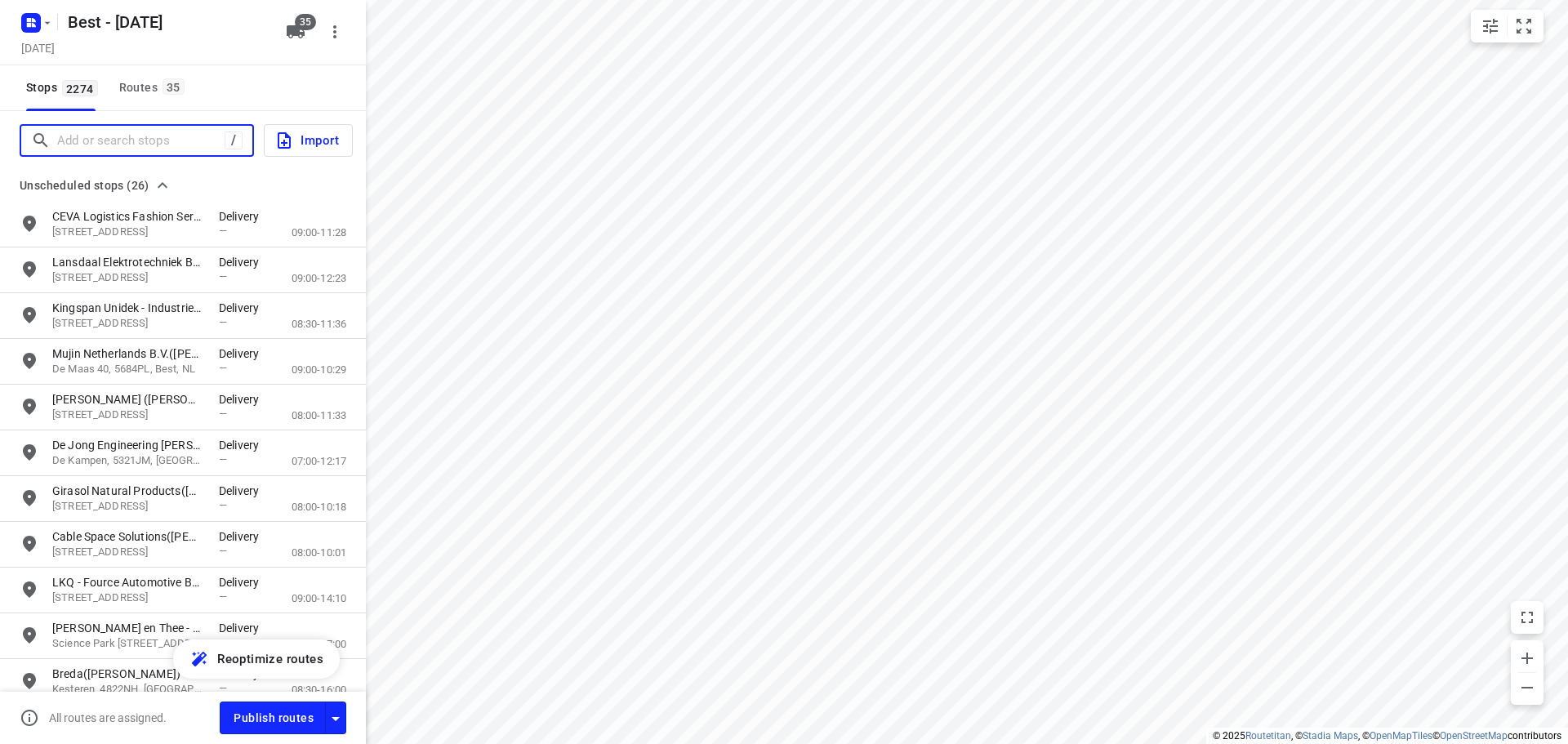
click at [94, 137] on input "Add or search stops" at bounding box center [140, 140] width 167 height 25
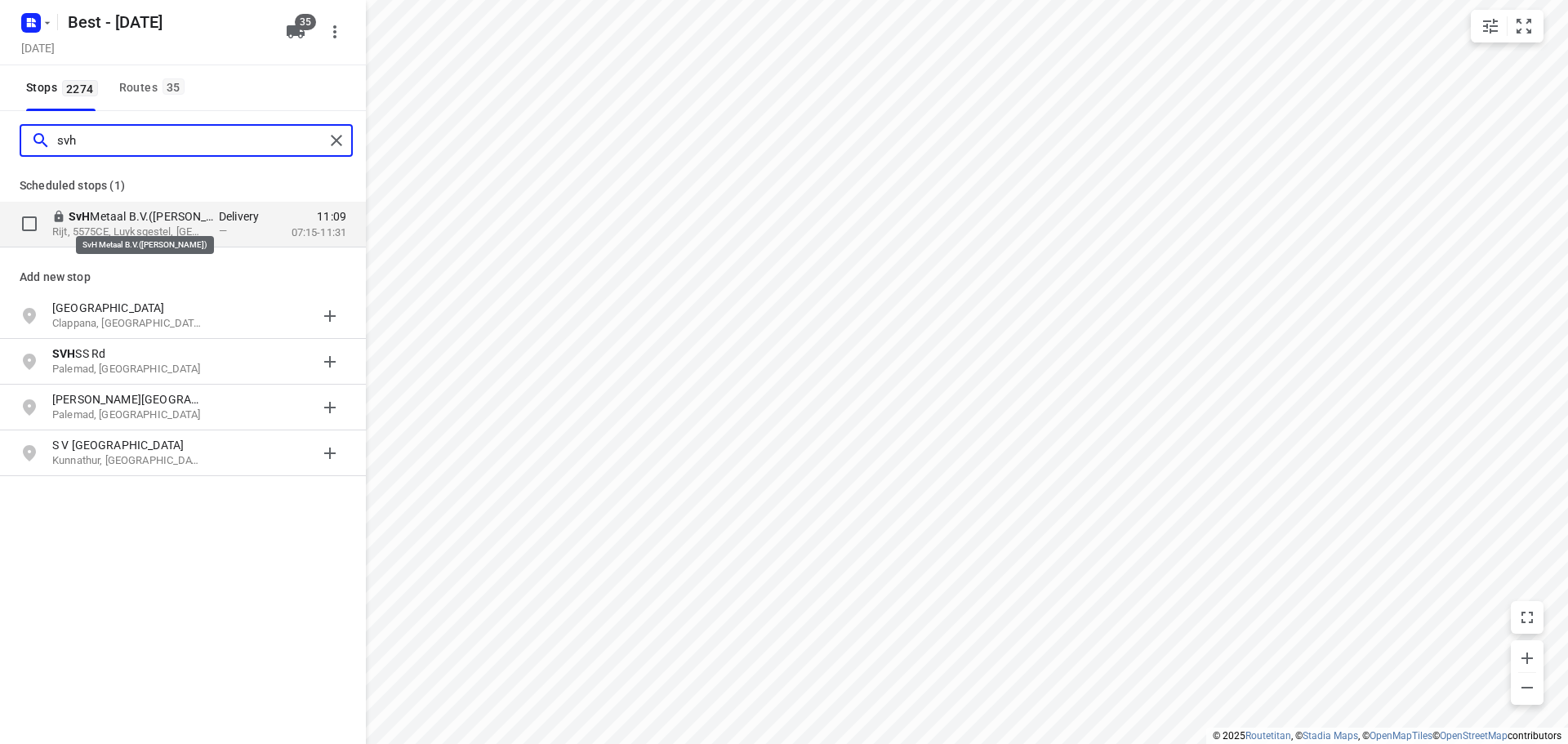
type input "svh"
click at [140, 213] on p "SvH Metaal B.V.([PERSON_NAME])" at bounding box center [143, 216] width 151 height 16
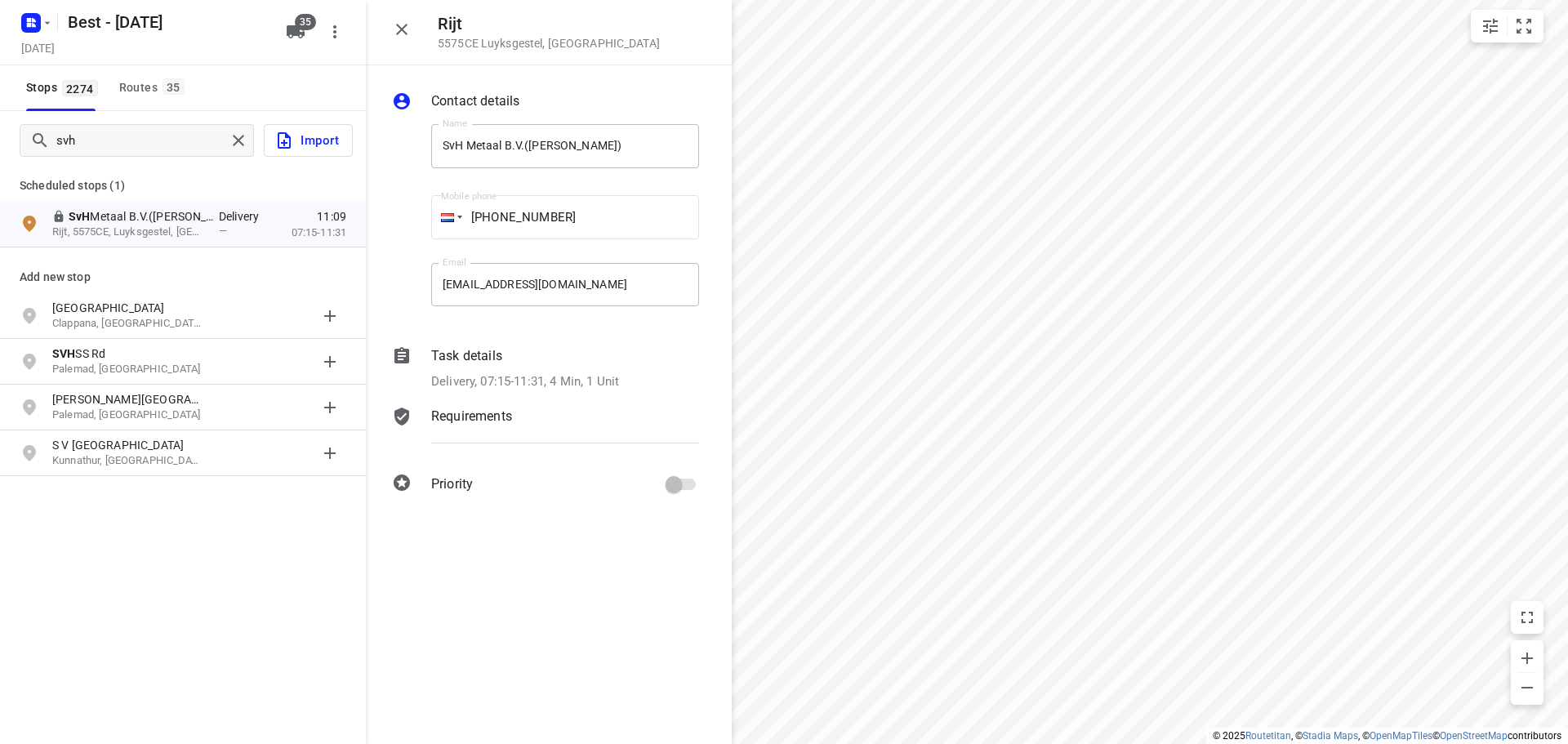
click at [532, 355] on div "Task details" at bounding box center [565, 355] width 268 height 20
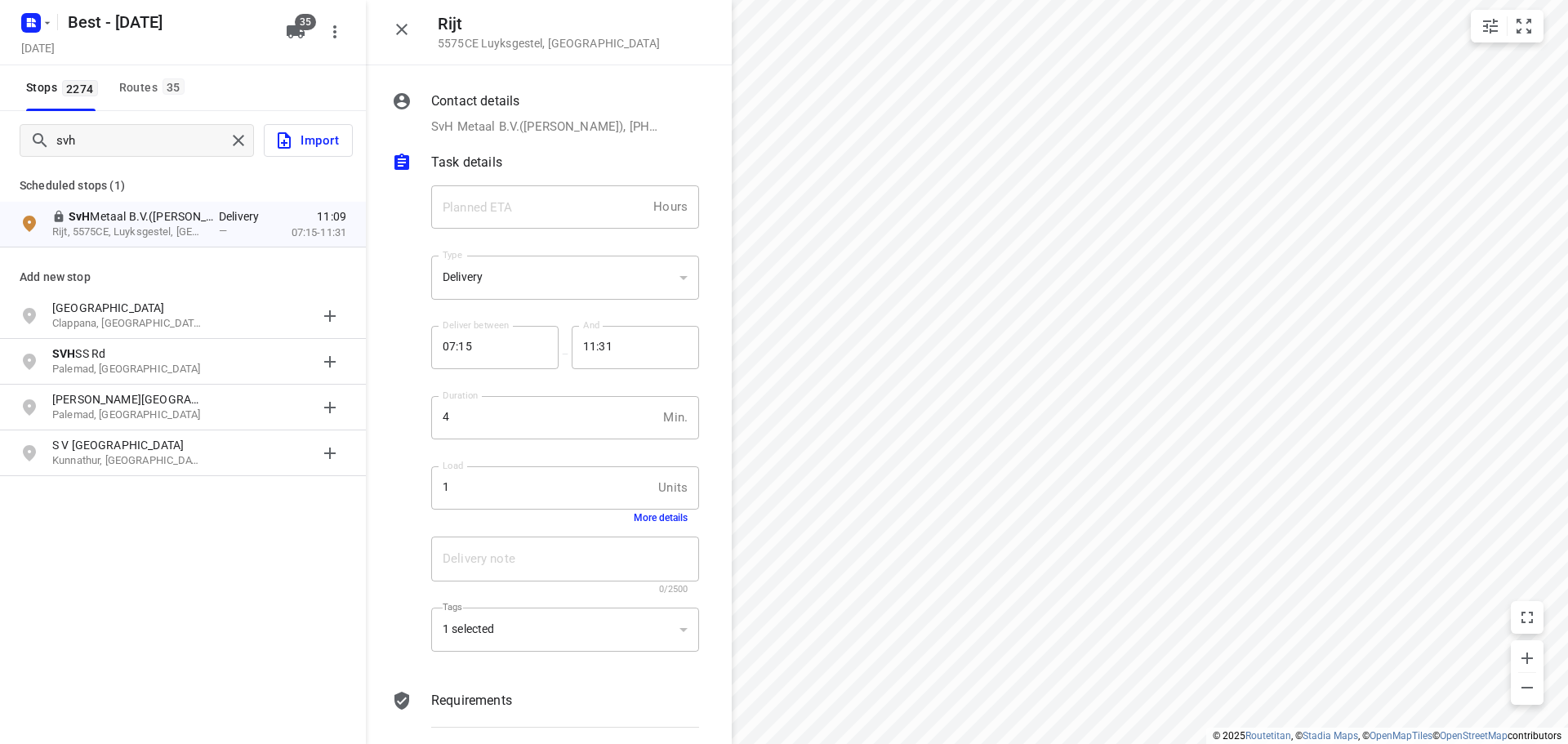
scroll to position [65, 0]
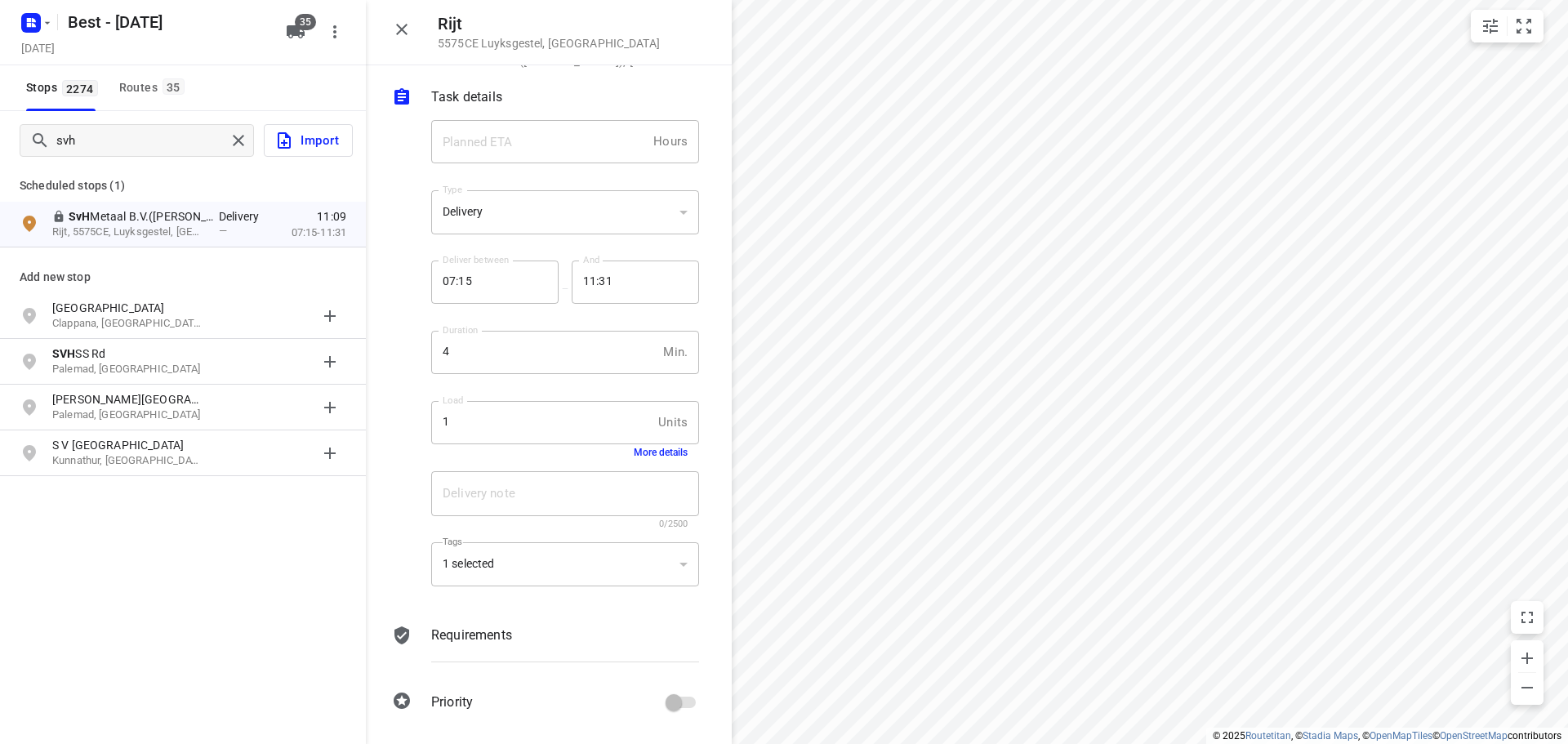
click at [506, 637] on p "Requirements" at bounding box center [471, 635] width 80 height 20
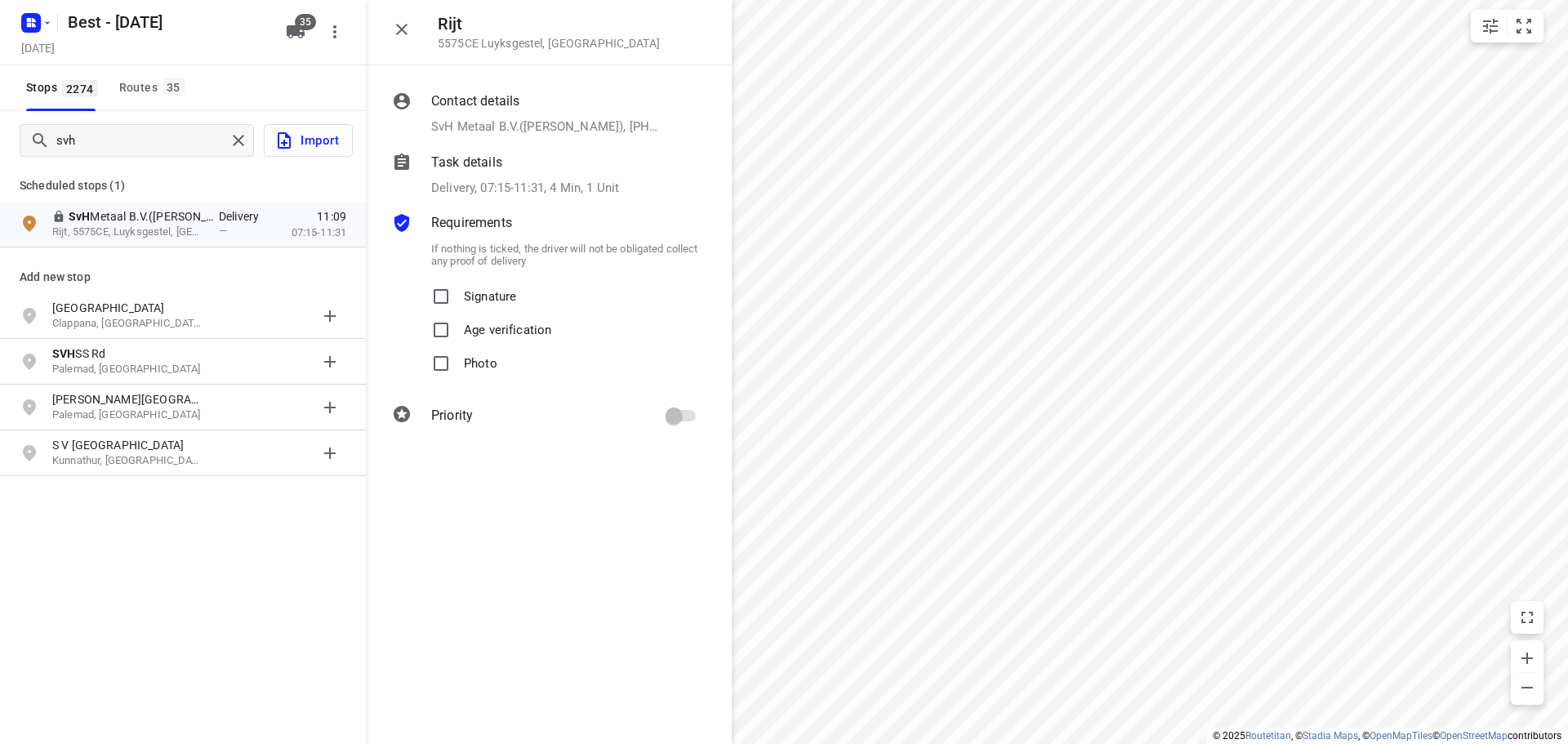
scroll to position [0, 0]
click at [445, 363] on label "Photo" at bounding box center [461, 364] width 73 height 34
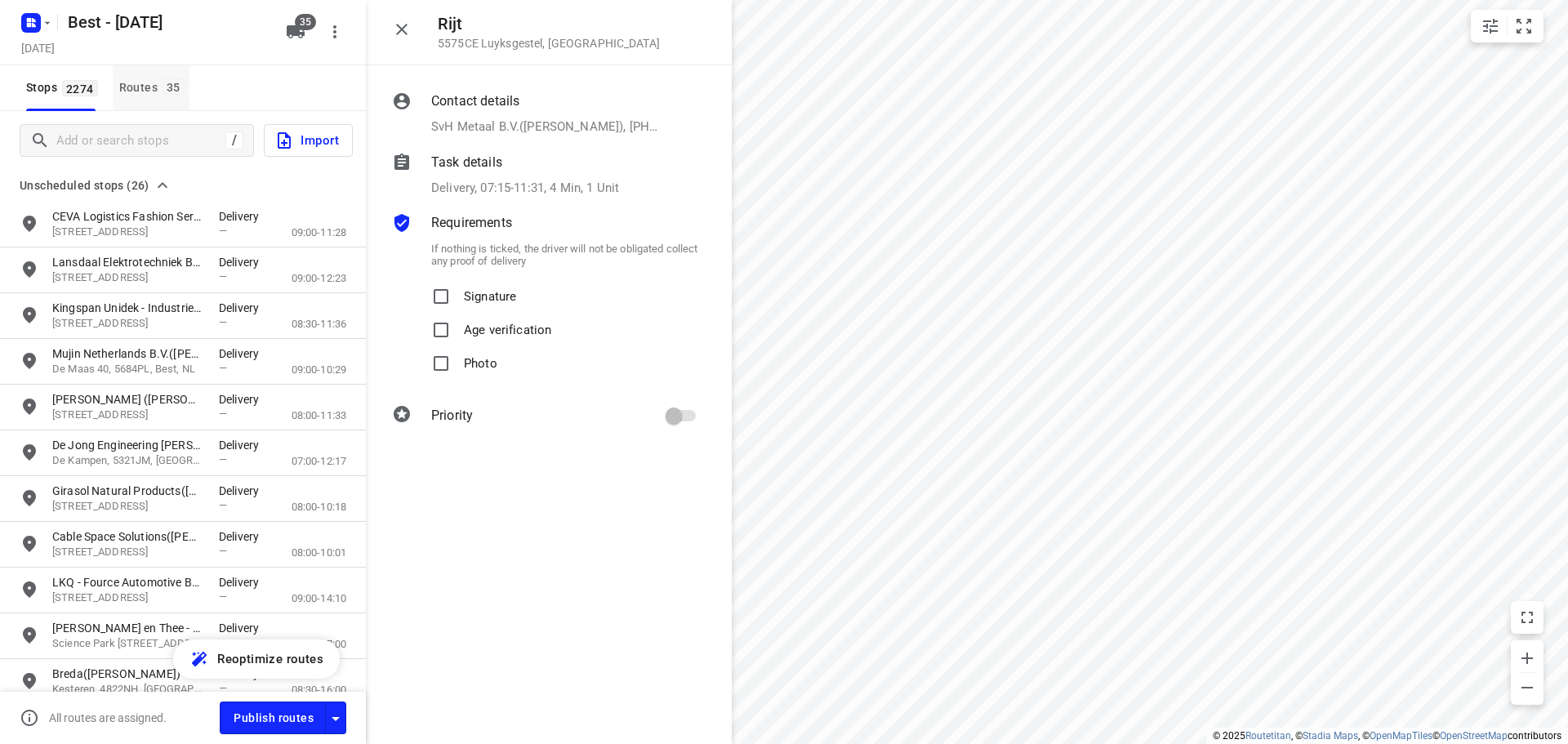
drag, startPoint x: 155, startPoint y: 93, endPoint x: 168, endPoint y: 93, distance: 13.0
click at [155, 93] on div "Routes 35" at bounding box center [154, 88] width 70 height 21
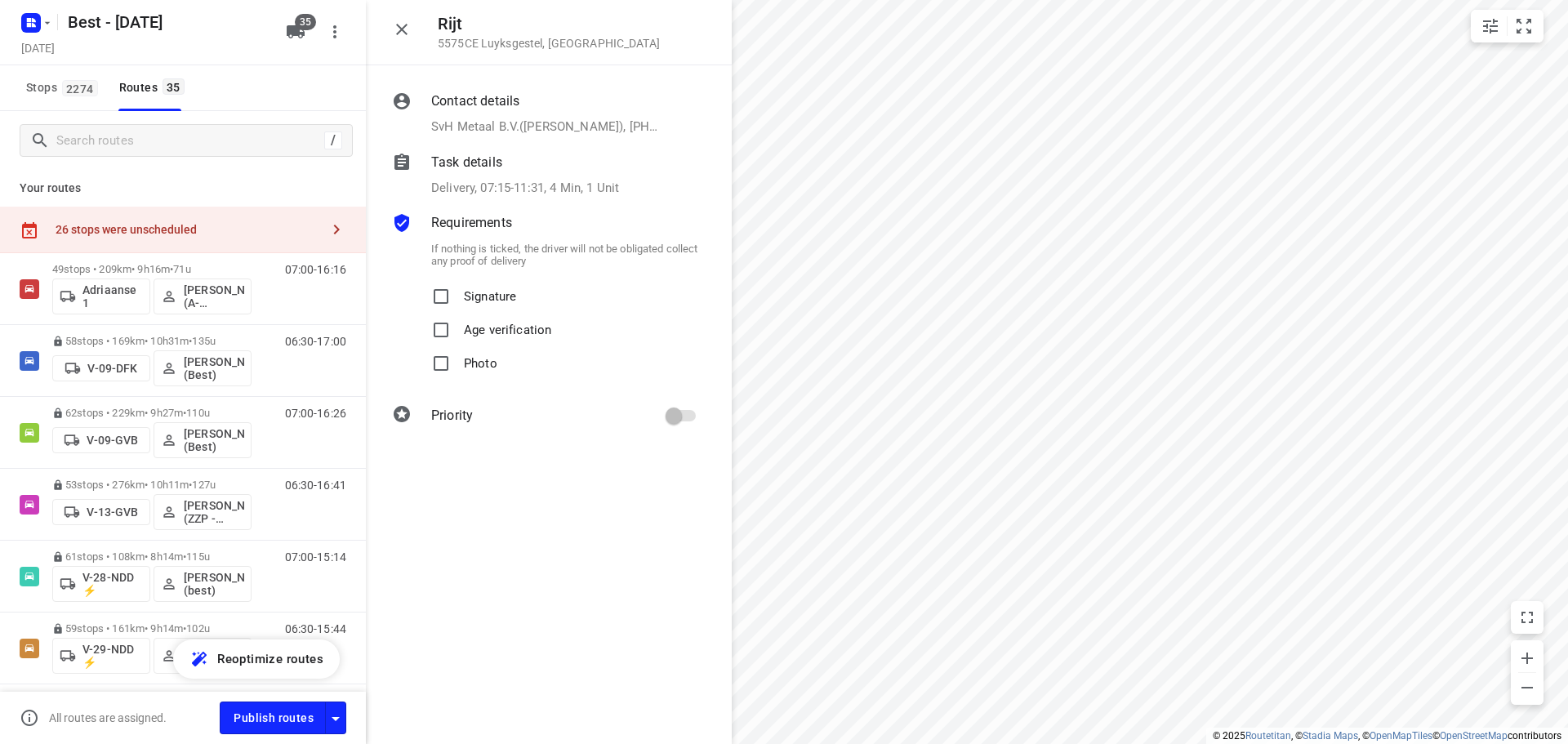
click at [445, 365] on label "Photo" at bounding box center [461, 364] width 73 height 34
click at [399, 24] on icon "button" at bounding box center [401, 29] width 20 height 20
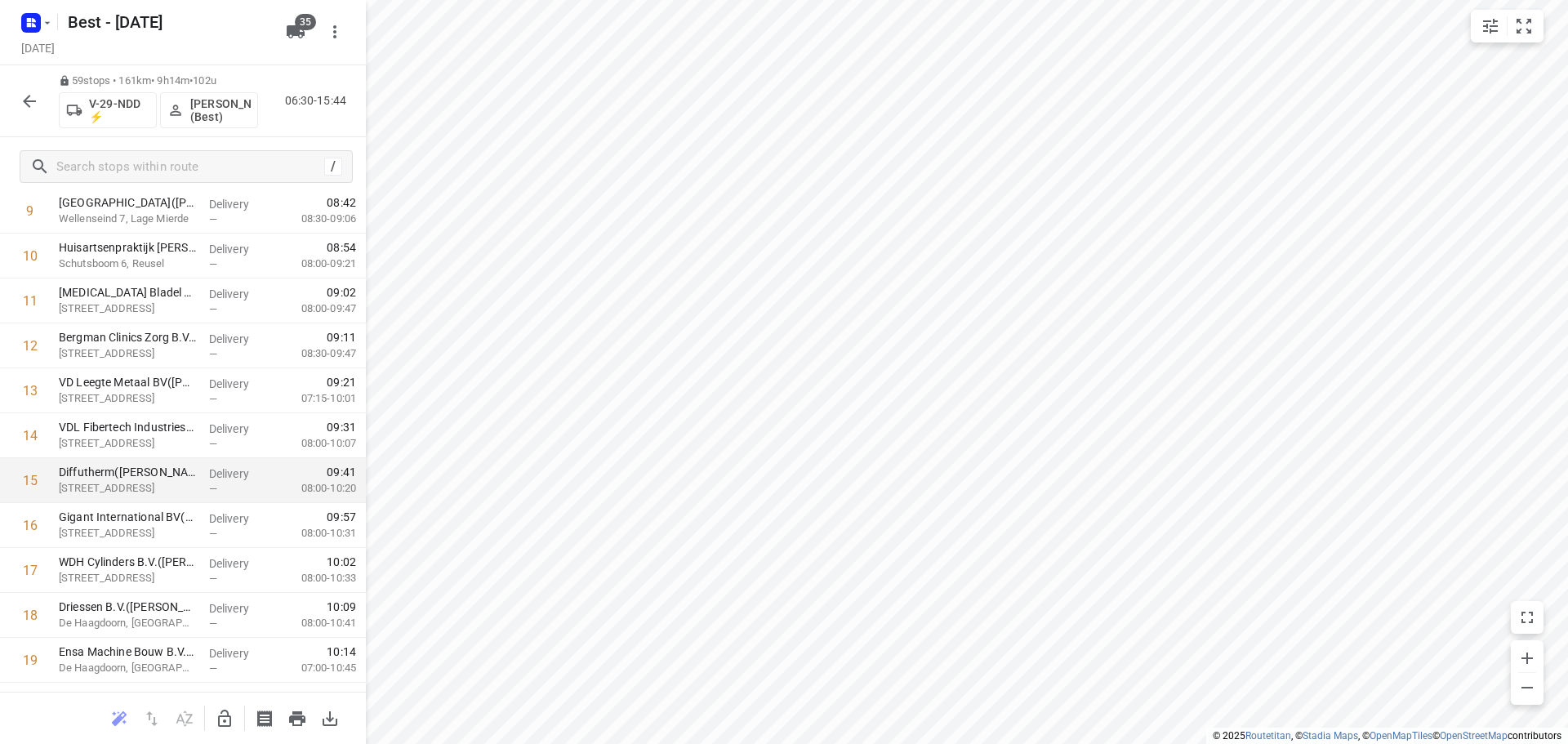
scroll to position [735, 0]
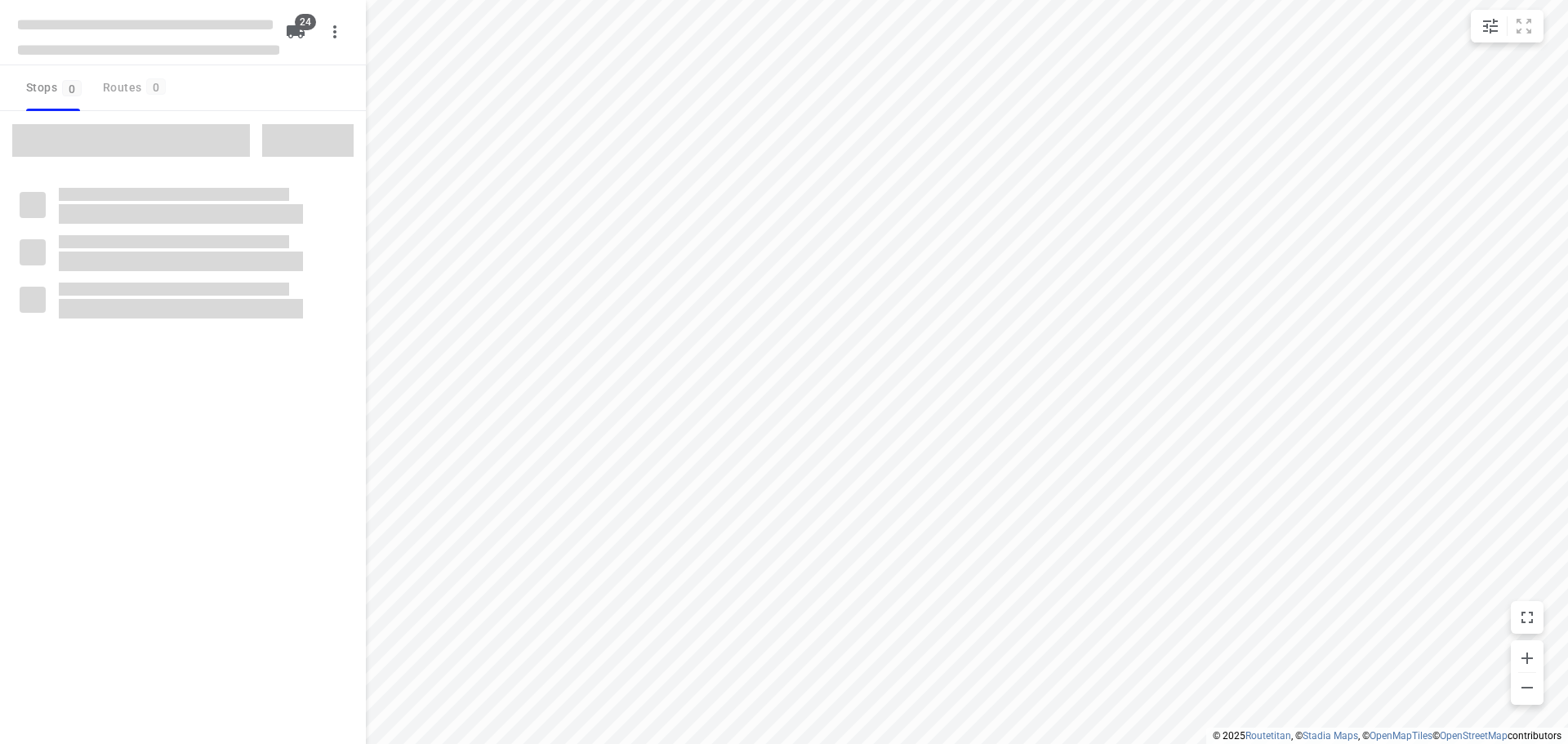
checkbox input "true"
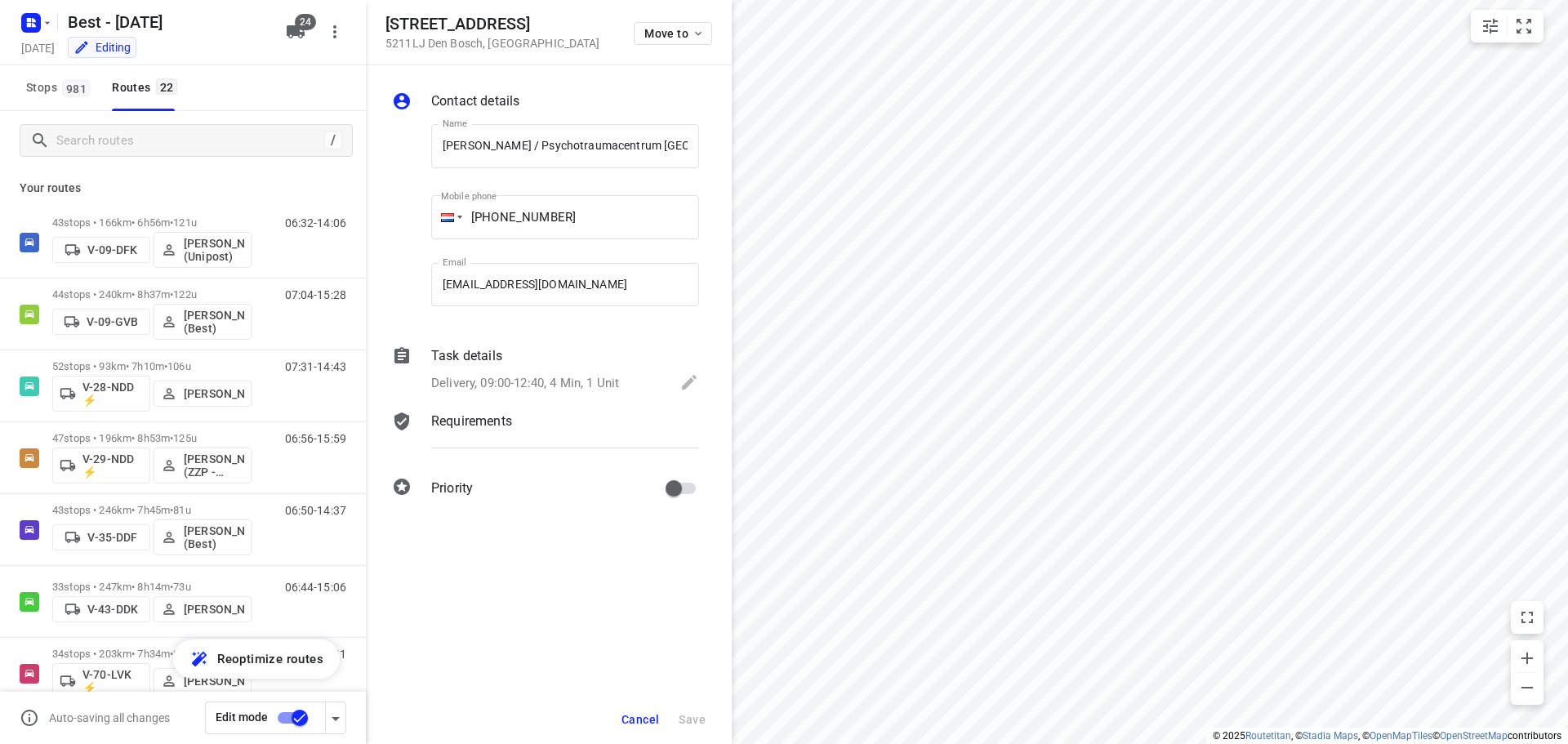
scroll to position [0, 214]
click at [654, 731] on button "Cancel" at bounding box center [640, 719] width 50 height 29
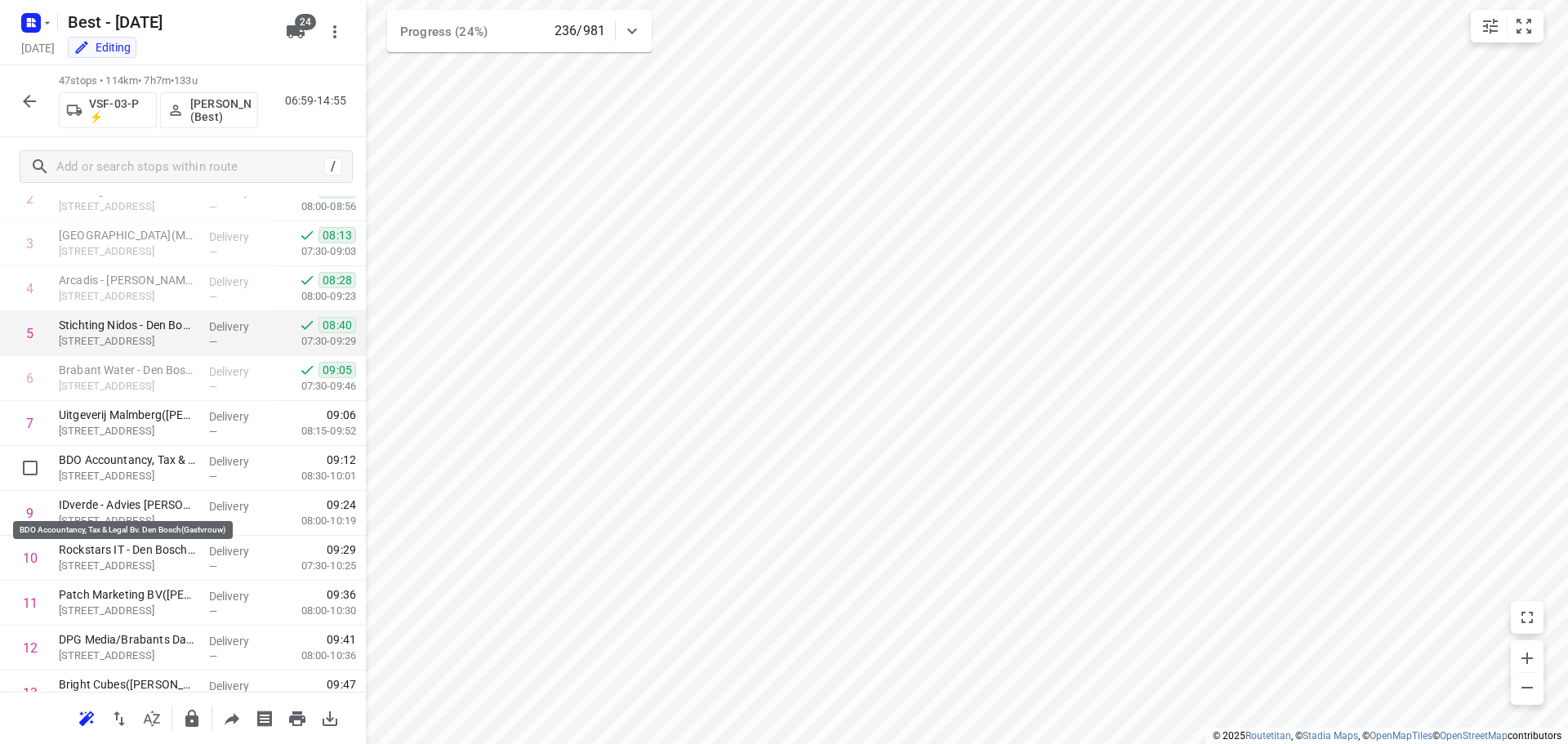
scroll to position [164, 0]
